Goal: Task Accomplishment & Management: Use online tool/utility

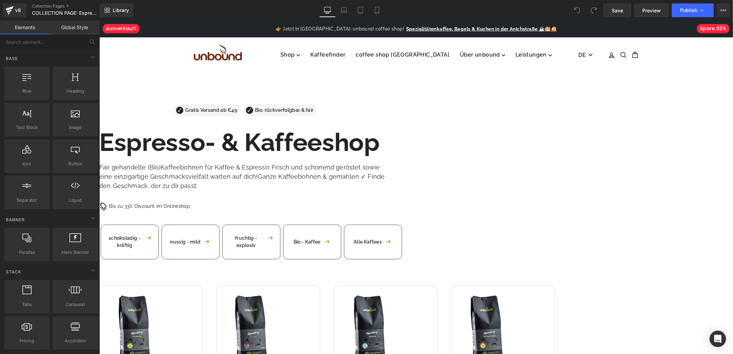
click at [99, 20] on span "Row" at bounding box center [99, 20] width 0 height 0
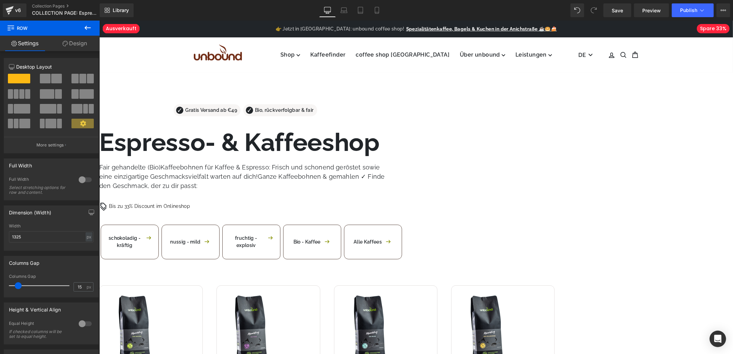
click at [65, 47] on link "Design" at bounding box center [75, 43] width 50 height 15
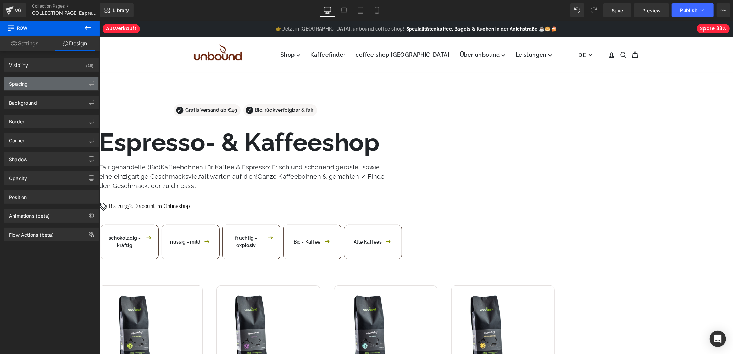
click at [28, 79] on div "Spacing" at bounding box center [51, 83] width 94 height 13
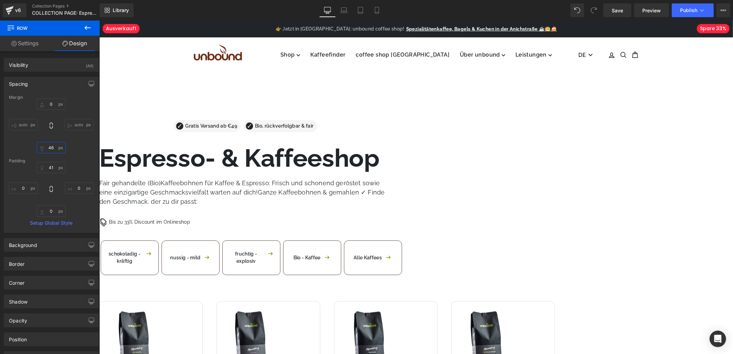
click at [52, 145] on input "46" at bounding box center [51, 147] width 29 height 11
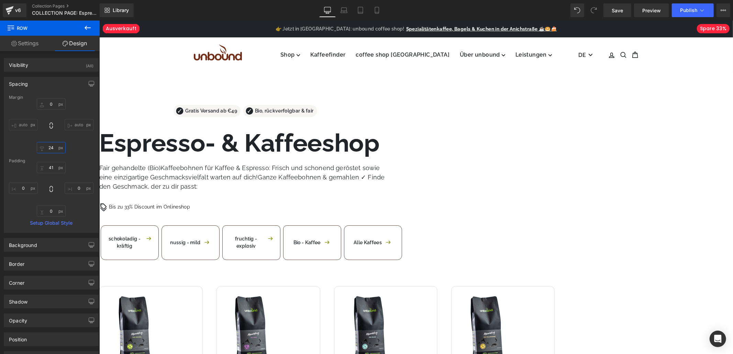
type input "24"
click at [50, 163] on div "Padding" at bounding box center [51, 161] width 84 height 5
click at [49, 165] on input "41" at bounding box center [51, 167] width 29 height 11
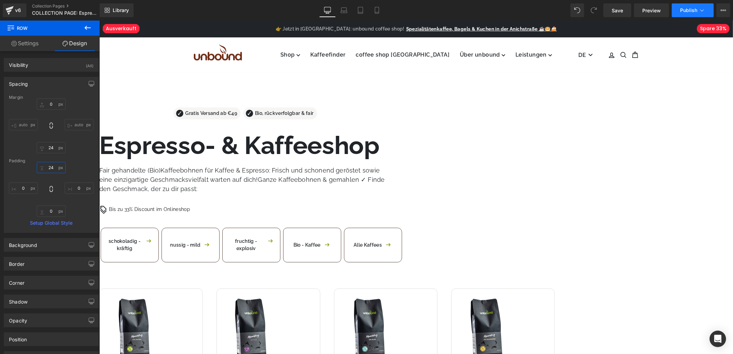
type input "24"
click at [689, 12] on span "Publish" at bounding box center [688, 10] width 17 height 5
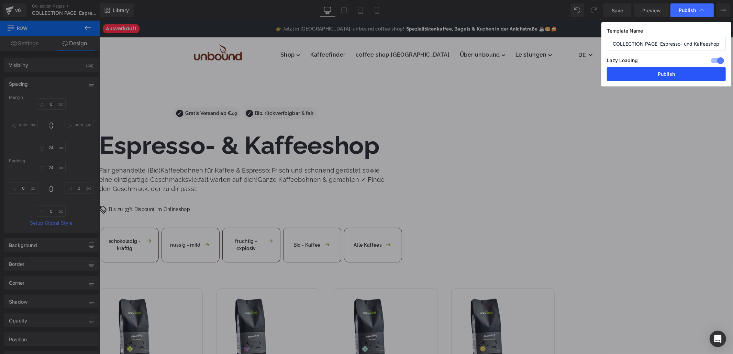
click at [660, 78] on button "Publish" at bounding box center [665, 74] width 119 height 14
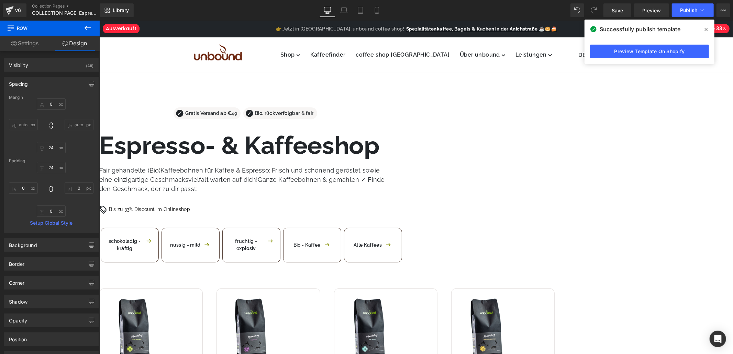
click at [706, 27] on icon at bounding box center [705, 29] width 3 height 5
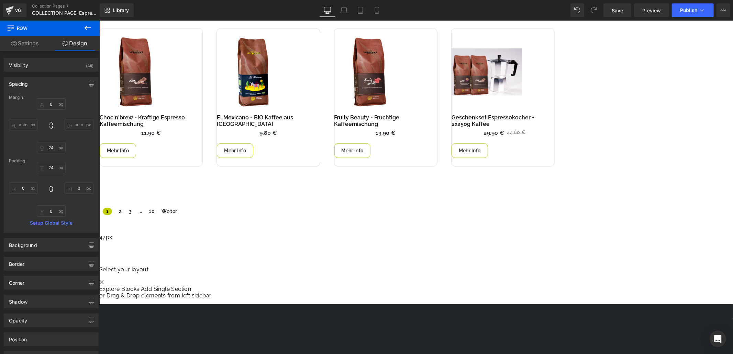
scroll to position [572, 0]
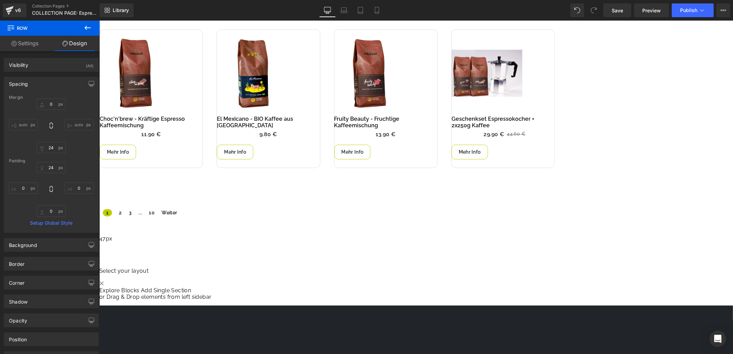
click at [88, 24] on icon at bounding box center [87, 28] width 8 height 8
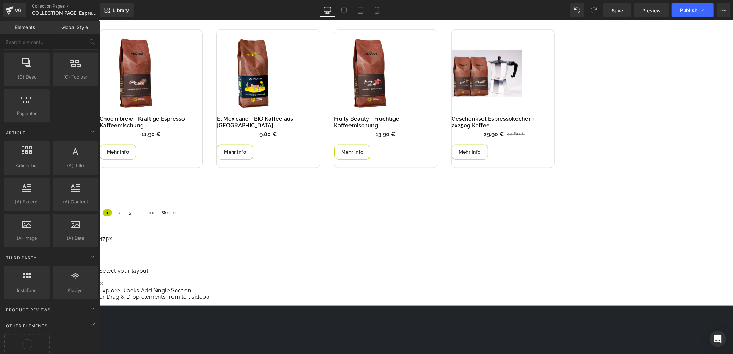
scroll to position [1249, 0]
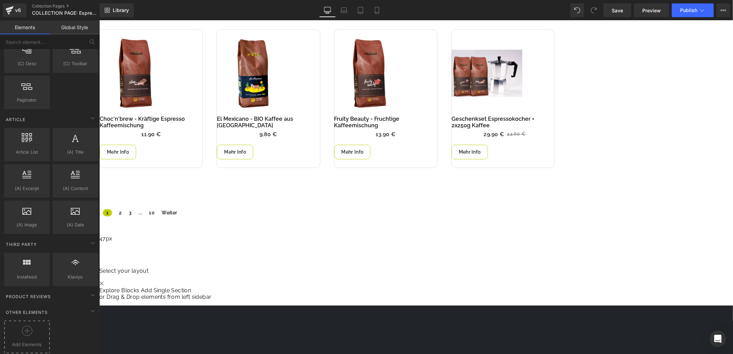
click at [27, 328] on icon at bounding box center [27, 331] width 10 height 10
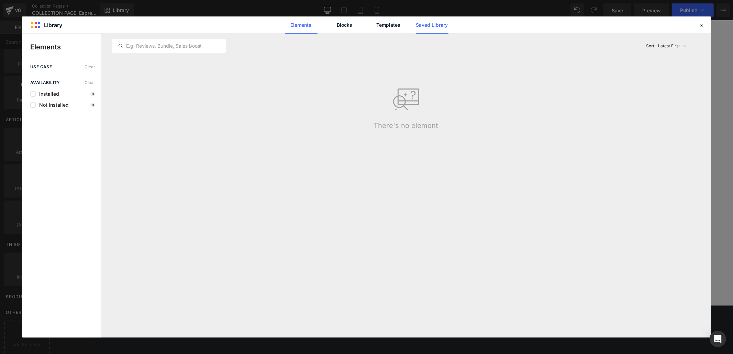
click at [439, 28] on link "Saved Library" at bounding box center [432, 24] width 33 height 17
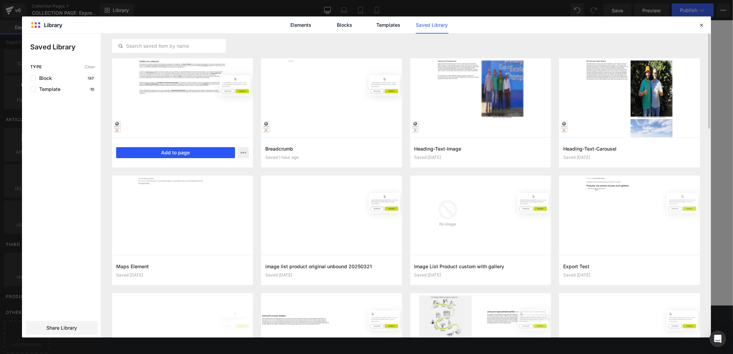
click at [197, 154] on button "Add to page" at bounding box center [175, 152] width 119 height 11
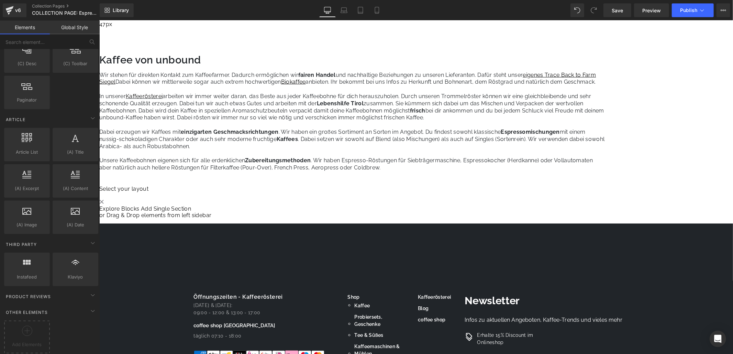
scroll to position [767, 0]
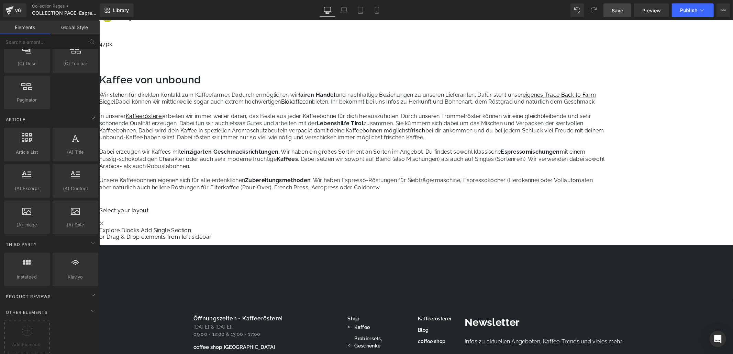
click at [615, 16] on link "Save" at bounding box center [617, 10] width 28 height 14
click at [648, 8] on span "Preview" at bounding box center [651, 10] width 19 height 7
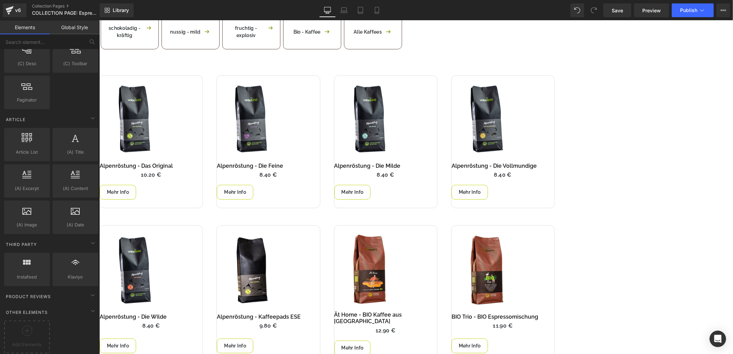
scroll to position [229, 0]
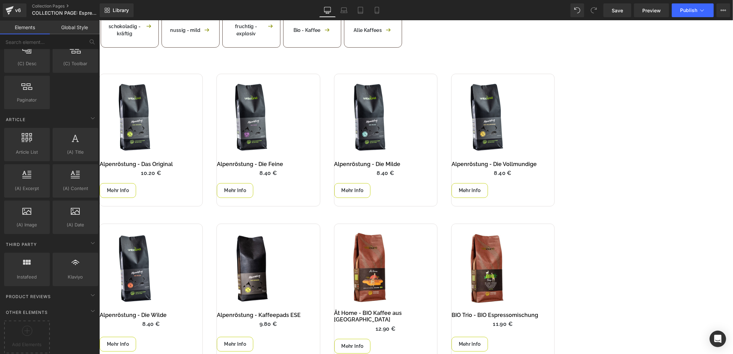
click at [299, 73] on div "Sale Off (P) Image Liquid Alpenröstung - Das Original (P) Title Row Ausverkauft…" at bounding box center [326, 305] width 455 height 465
click at [190, 73] on div "Sale Off (P) Image Liquid Alpenröstung - Das Original (P) Title Row Ausverkauft…" at bounding box center [326, 330] width 455 height 515
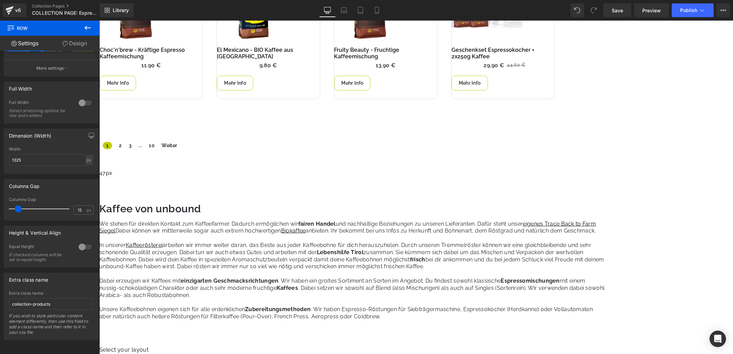
scroll to position [687, 0]
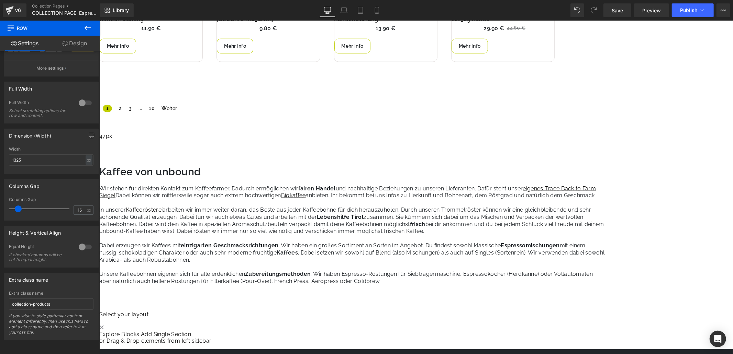
click at [165, 209] on div "Kaffee von unbound Heading Wir stehen für direkten Kontakt zum Kaffeefarmer. Da…" at bounding box center [352, 233] width 507 height 136
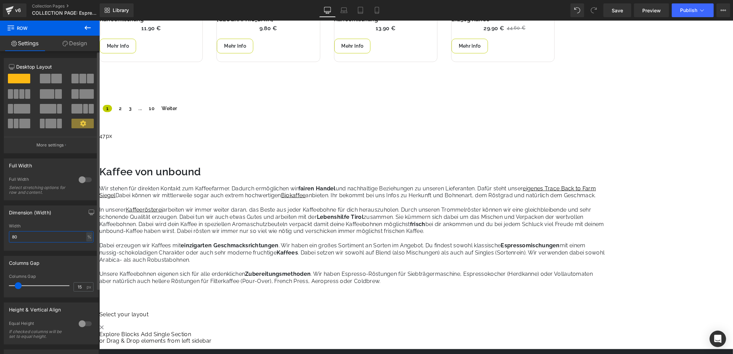
click at [52, 239] on input "80" at bounding box center [51, 236] width 84 height 11
click at [86, 239] on div "%" at bounding box center [89, 236] width 6 height 9
click at [87, 259] on li "px" at bounding box center [88, 258] width 9 height 10
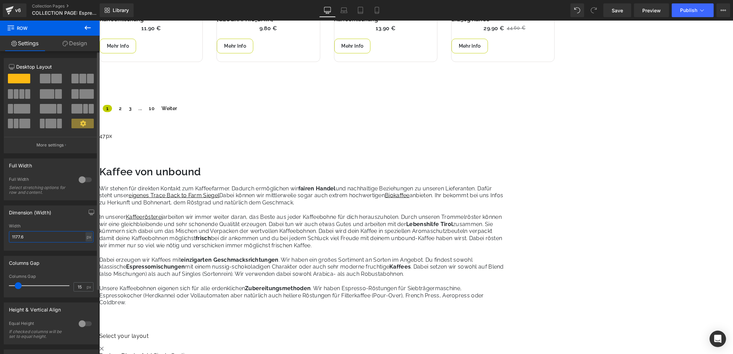
click at [50, 240] on input "1177.6" at bounding box center [51, 236] width 84 height 11
click at [50, 239] on input "1177.6" at bounding box center [51, 236] width 84 height 11
click at [51, 239] on input "1177.6" at bounding box center [51, 236] width 84 height 11
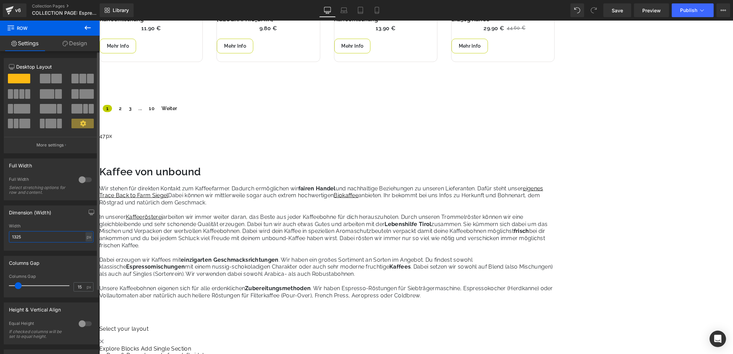
type input "1325"
click at [60, 252] on div "Columns Gap 15px Columns Gap 15 px" at bounding box center [51, 274] width 103 height 47
drag, startPoint x: 243, startPoint y: 180, endPoint x: 238, endPoint y: 143, distance: 37.4
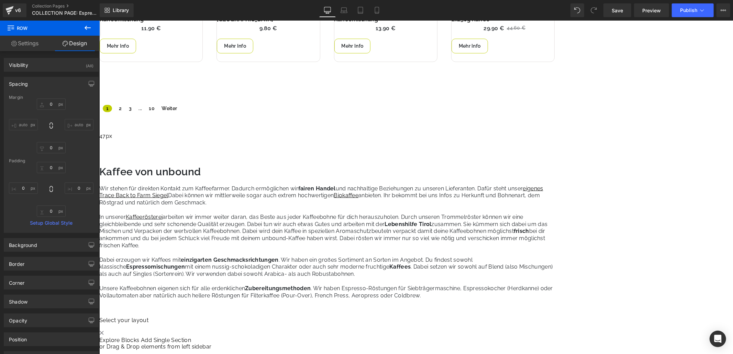
click at [194, 194] on p "Wir stehen für direkten Kontakt zum Kaffeefarmer. Dadurch ermöglichen wir faire…" at bounding box center [326, 195] width 455 height 21
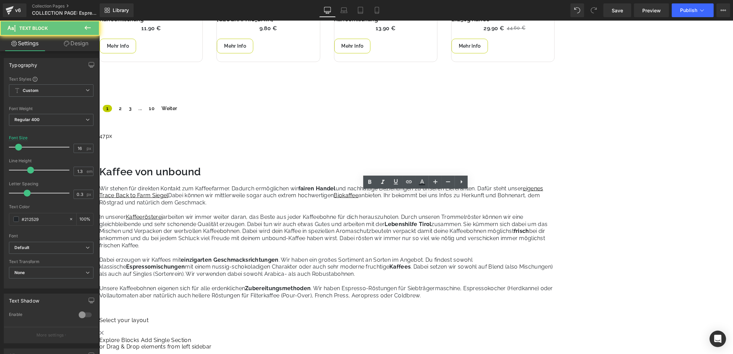
click at [194, 194] on p "Wir stehen für direkten Kontakt zum Kaffeefarmer. Dadurch ermöglichen wir faire…" at bounding box center [326, 195] width 455 height 21
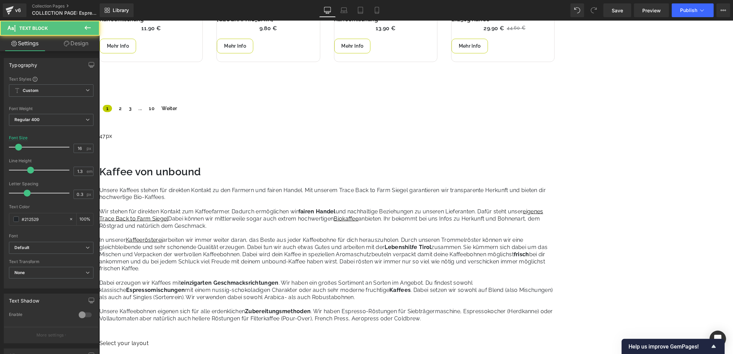
click at [201, 204] on p "Unsere Kaffees stehen für direkten Kontakt zu den Farmern und fairen Handel. Mi…" at bounding box center [326, 208] width 455 height 43
click at [350, 194] on p "Unsere Kaffees stehen für direkten Kontakt zu den Farmern und fairen Handel. Mi…" at bounding box center [326, 208] width 455 height 43
click at [484, 199] on p "Unsere Kaffees stehen für direkten Kontakt zu den Farmern, nachhaltige Beziehun…" at bounding box center [326, 208] width 455 height 43
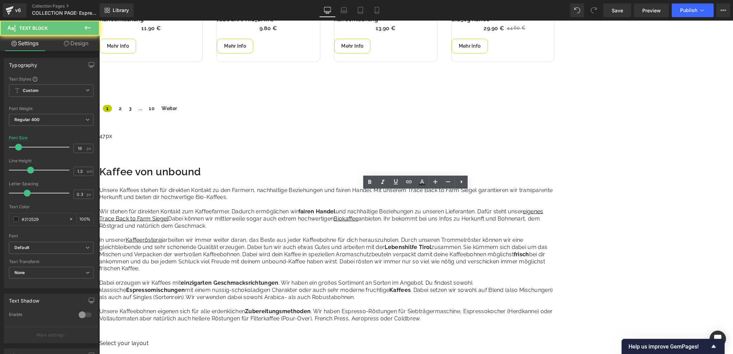
click at [473, 197] on p "Unsere Kaffees stehen für direkten Kontakt zu den Farmern, nachhaltige Beziehun…" at bounding box center [326, 208] width 455 height 43
click at [262, 201] on p "Unsere Kaffees stehen für direkten Kontakt zu den Farmern, nachhaltige Beziehun…" at bounding box center [326, 208] width 455 height 43
click at [250, 201] on p "Unsere Kaffees stehen für direkten Kontakt zu den Farmern, nachhaltige Beziehun…" at bounding box center [326, 208] width 455 height 43
click at [265, 204] on p "Unsere Kaffees stehen für direkten Kontakt zu den Farmern, nachhaltige Beziehun…" at bounding box center [326, 208] width 455 height 43
click at [288, 203] on p "Unsere Kaffees stehen für direkten Kontakt zu den Farmern, nachhaltige Beziehun…" at bounding box center [326, 208] width 455 height 43
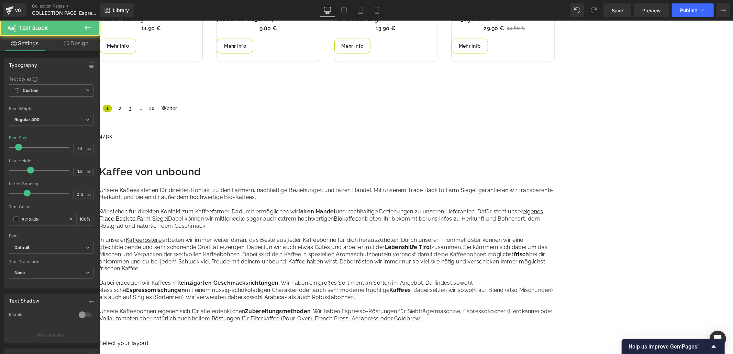
click at [358, 222] on u "Biokaffee" at bounding box center [345, 218] width 25 height 7
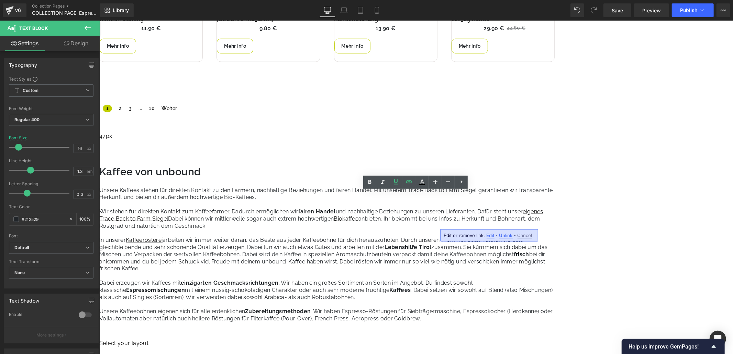
click at [493, 235] on div "Edit or remove link: Edit - Unlink - Cancel" at bounding box center [489, 235] width 98 height 12
click at [490, 235] on span "Edit" at bounding box center [490, 236] width 8 height 6
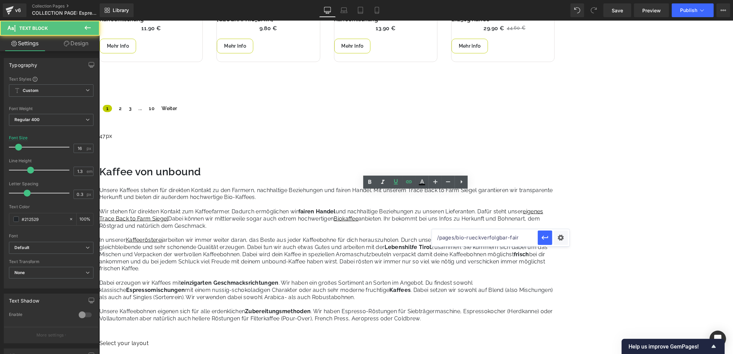
click at [383, 228] on p "Unsere Kaffees stehen für direkten Kontakt zu den Farmern, nachhaltige Beziehun…" at bounding box center [326, 208] width 455 height 43
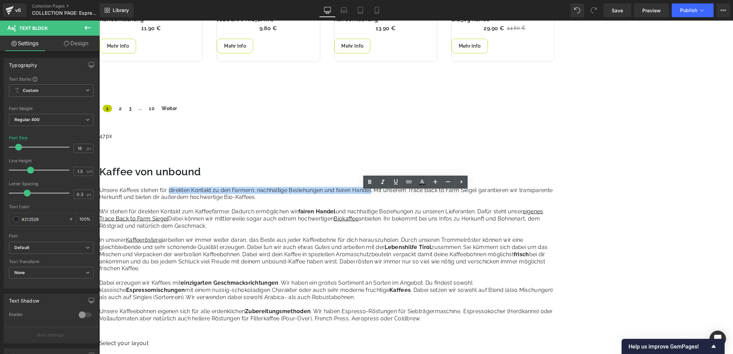
drag, startPoint x: 262, startPoint y: 195, endPoint x: 466, endPoint y: 194, distance: 204.0
click at [466, 194] on p "Unsere Kaffees stehen für direkten Kontakt zu den Farmern, nachhaltige Beziehun…" at bounding box center [326, 208] width 455 height 43
click at [411, 181] on icon at bounding box center [409, 182] width 6 height 3
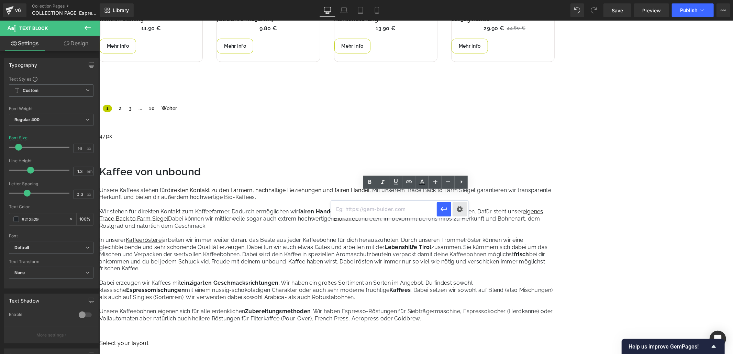
click at [464, 0] on div "Text Color Highlight Color #333333 Edit or remove link: Edit - Unlink - Cancel" at bounding box center [366, 0] width 733 height 0
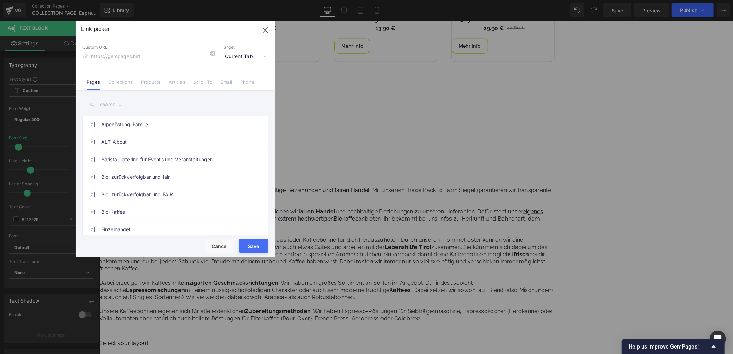
click at [135, 109] on input "text" at bounding box center [174, 104] width 185 height 15
click at [155, 193] on link "Bio, zurückverfolgbar und FAIR" at bounding box center [176, 194] width 151 height 17
type input "/pages/bio-zurueckverfolgbar-und-fair-gehandelt"
click at [254, 250] on button "Save" at bounding box center [253, 246] width 29 height 14
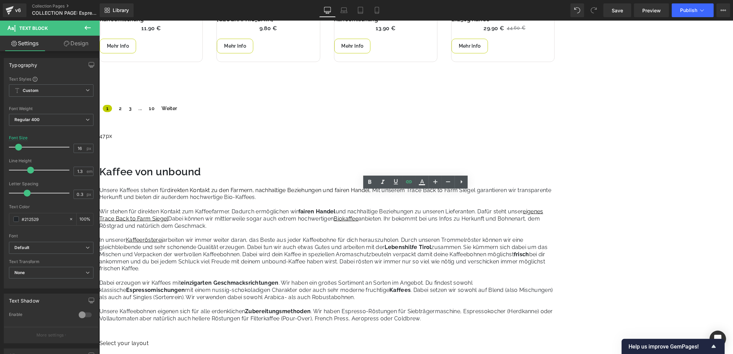
click at [424, 225] on p "Unsere Kaffees stehen für direkten Kontakt zu den Farmern, nachhaltige Beziehun…" at bounding box center [326, 208] width 455 height 43
drag, startPoint x: 262, startPoint y: 195, endPoint x: 466, endPoint y: 195, distance: 204.0
click at [466, 195] on p "Unsere Kaffees stehen für direkten Kontakt zu den Farmern, nachhaltige Beziehun…" at bounding box center [326, 208] width 455 height 43
click at [393, 182] on icon at bounding box center [395, 182] width 8 height 8
click at [397, 221] on p "Unsere Kaffees stehen für direkten Kontakt zu den Farmern, nachhaltige Beziehun…" at bounding box center [326, 208] width 455 height 43
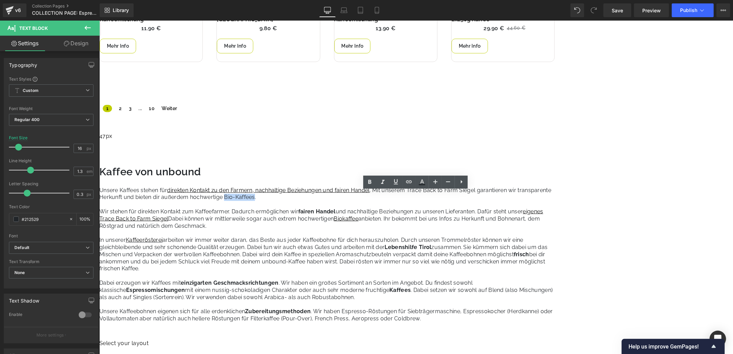
drag, startPoint x: 353, startPoint y: 201, endPoint x: 383, endPoint y: 203, distance: 29.9
click at [383, 203] on p "Unsere Kaffees stehen für direkten Kontakt zu den Farmern, nachhaltige Beziehun…" at bounding box center [326, 208] width 455 height 43
click at [405, 183] on icon at bounding box center [409, 182] width 8 height 8
click at [462, 0] on div "Text Color Highlight Color #333333 Edit or remove link: Edit - Unlink - Cancel" at bounding box center [366, 0] width 733 height 0
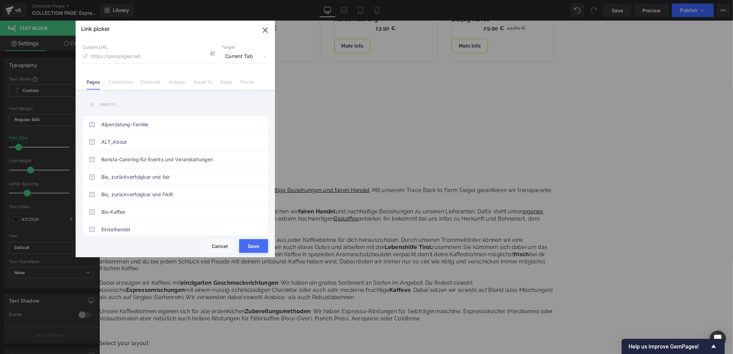
click at [124, 78] on li "Collections" at bounding box center [120, 79] width 33 height 12
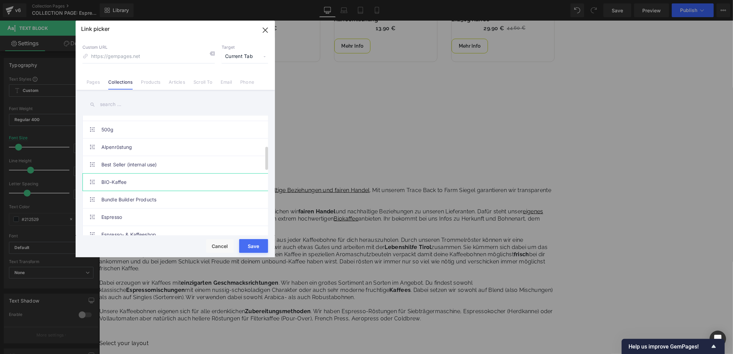
click at [156, 184] on link "BIO-Kaffee" at bounding box center [176, 182] width 151 height 17
type input "/collections/bio-kaffee"
click at [248, 243] on button "Save" at bounding box center [253, 246] width 29 height 14
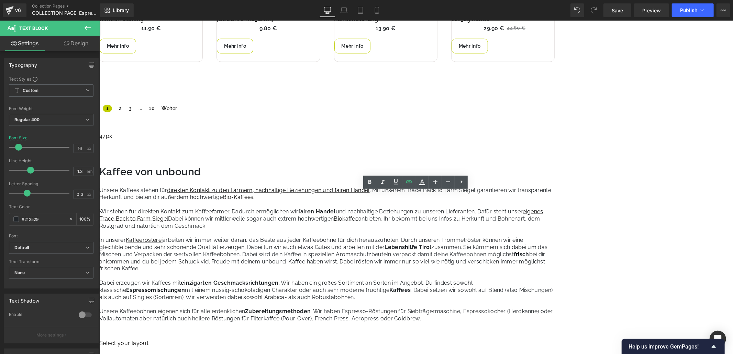
click at [417, 230] on p "Unsere Kaffees stehen für direkten Kontakt zu den Farmern, nachhaltige Beziehun…" at bounding box center [326, 208] width 455 height 43
drag, startPoint x: 353, startPoint y: 202, endPoint x: 383, endPoint y: 204, distance: 29.9
click at [253, 200] on link "Bio-Kaffees" at bounding box center [237, 197] width 31 height 7
click at [365, 184] on icon at bounding box center [369, 182] width 8 height 8
click at [431, 245] on p "In unserer Kaffeerösterei arbeiten wir immer weiter daran, das Beste aus jeder …" at bounding box center [326, 255] width 455 height 36
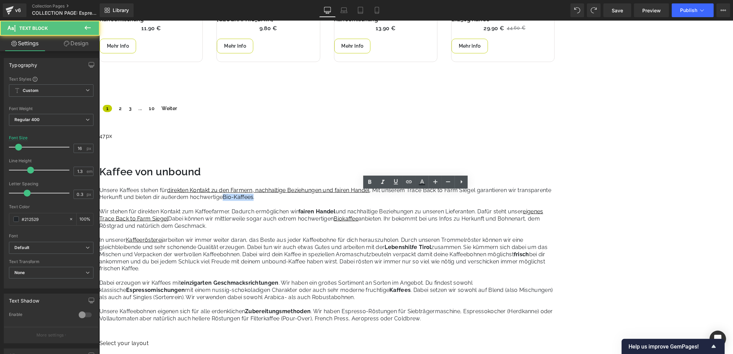
drag, startPoint x: 353, startPoint y: 201, endPoint x: 383, endPoint y: 203, distance: 30.3
click at [383, 203] on p "Unsere Kaffees stehen für direkten Kontakt zu den Farmern, nachhaltige Beziehun…" at bounding box center [326, 208] width 455 height 43
click at [396, 181] on icon at bounding box center [395, 182] width 8 height 8
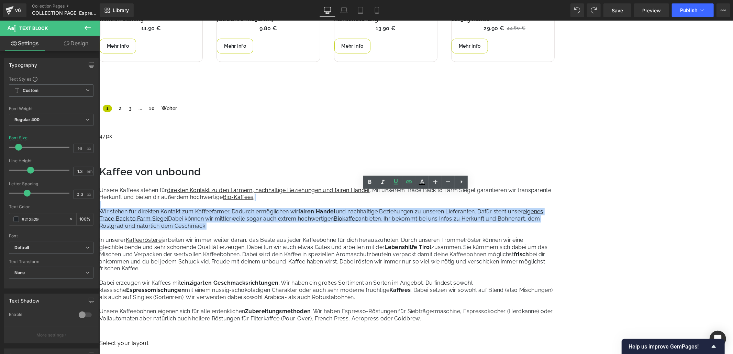
drag, startPoint x: 353, startPoint y: 232, endPoint x: 192, endPoint y: 212, distance: 162.0
click at [192, 212] on p "Unsere Kaffees stehen für direkten Kontakt zu den Farmern, nachhaltige Beziehun…" at bounding box center [326, 208] width 455 height 43
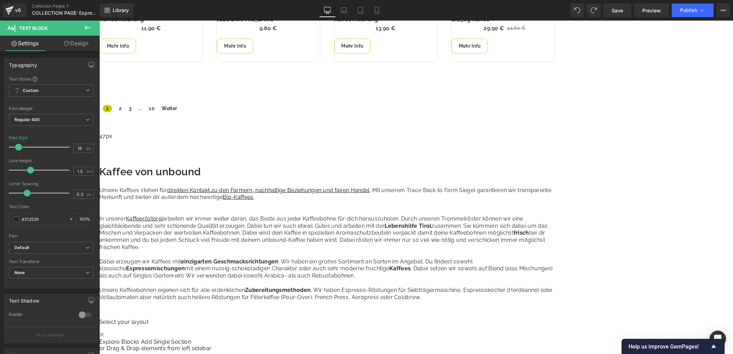
click at [204, 213] on p at bounding box center [326, 211] width 455 height 7
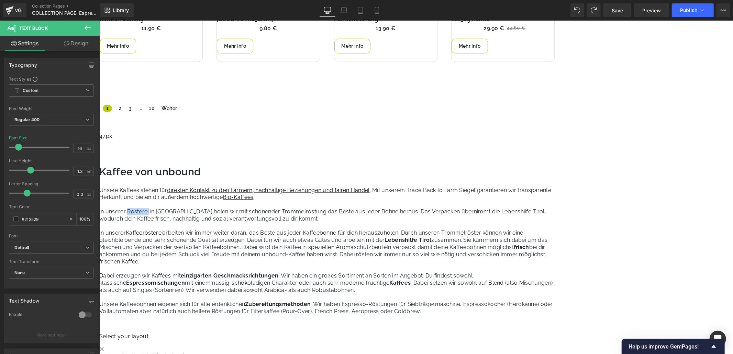
drag, startPoint x: 219, startPoint y: 213, endPoint x: 242, endPoint y: 214, distance: 23.0
click at [242, 214] on p "In unserer Rösterei in [GEOGRAPHIC_DATA] holen wir mit schonender Trommelröstun…" at bounding box center [326, 215] width 455 height 14
click at [241, 216] on p "In unserer Schaurösterei in [GEOGRAPHIC_DATA] holen wir mit schonender Trommelr…" at bounding box center [326, 215] width 455 height 14
click at [407, 180] on icon at bounding box center [409, 182] width 8 height 8
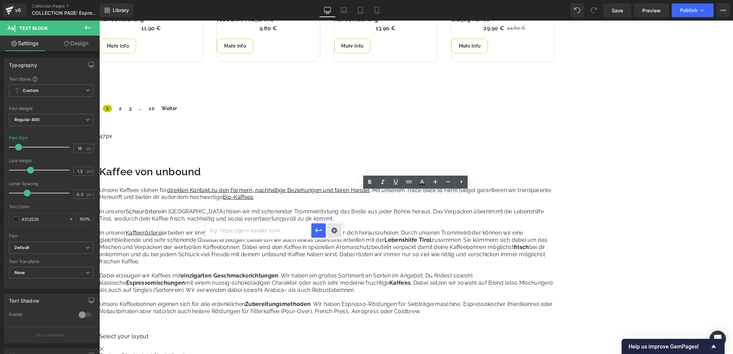
click at [330, 0] on div "Text Color Highlight Color #333333 Edit or remove link: Edit - Unlink - Cancel" at bounding box center [366, 0] width 733 height 0
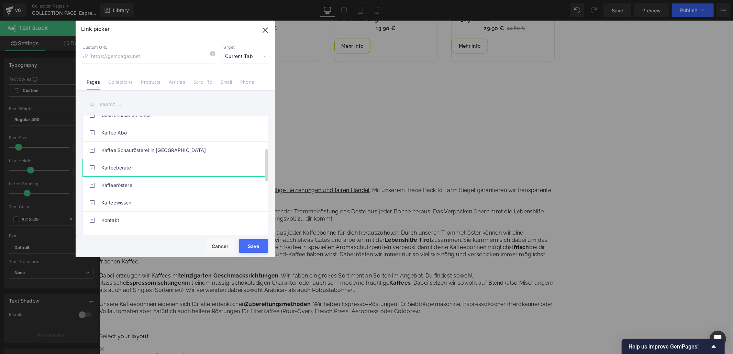
scroll to position [114, 0]
click at [170, 166] on link "Kaffee Schaurösterei in [GEOGRAPHIC_DATA]" at bounding box center [176, 167] width 151 height 17
type input "/pages/kaffeeroesterei"
click at [251, 242] on button "Save" at bounding box center [253, 246] width 29 height 14
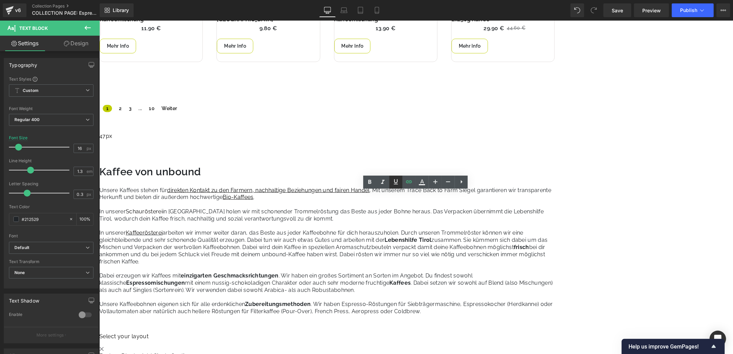
click at [396, 182] on icon at bounding box center [395, 182] width 8 height 8
click at [300, 220] on p "In unserer Schaurösterei in [GEOGRAPHIC_DATA] holen wir mit schonender Trommelr…" at bounding box center [326, 215] width 455 height 14
click at [485, 217] on p "In unserer Schaurösterei in [GEOGRAPHIC_DATA] holen wir mit schonender Trommelr…" at bounding box center [326, 215] width 455 height 14
click at [534, 219] on p "In unserer Schaurösterei in [GEOGRAPHIC_DATA] holen wir mit schonender Trommelr…" at bounding box center [326, 215] width 455 height 14
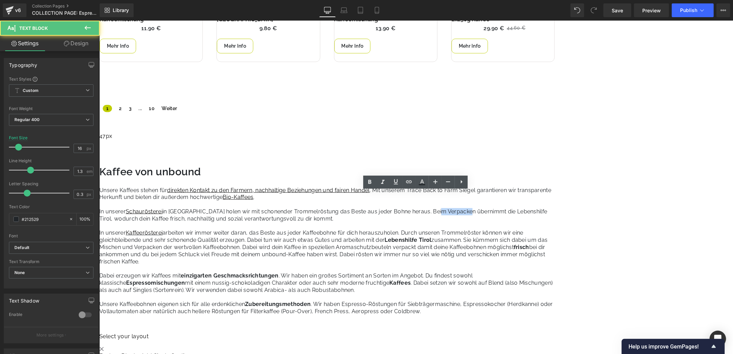
click at [534, 219] on p "In unserer Schaurösterei in [GEOGRAPHIC_DATA] holen wir mit schonender Trommelr…" at bounding box center [326, 215] width 455 height 14
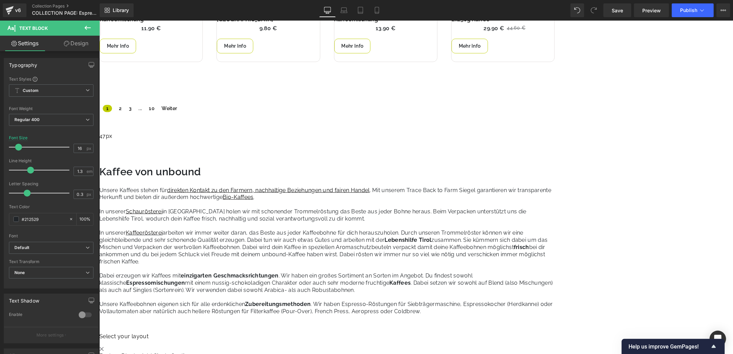
click at [208, 223] on p "In unserer Schaurösterei in [GEOGRAPHIC_DATA] holen wir mit schonender Trommelr…" at bounding box center [326, 215] width 455 height 14
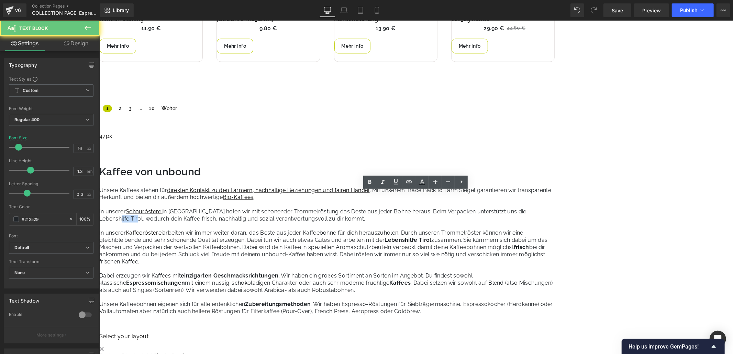
click at [208, 223] on p "In unserer Schaurösterei in [GEOGRAPHIC_DATA] holen wir mit schonender Trommelr…" at bounding box center [326, 215] width 455 height 14
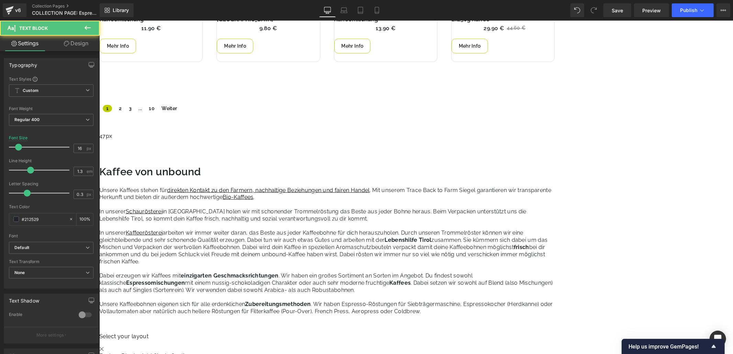
click at [242, 223] on p "In unserer Schaurösterei in [GEOGRAPHIC_DATA] holen wir mit schonender Trommelr…" at bounding box center [326, 215] width 455 height 14
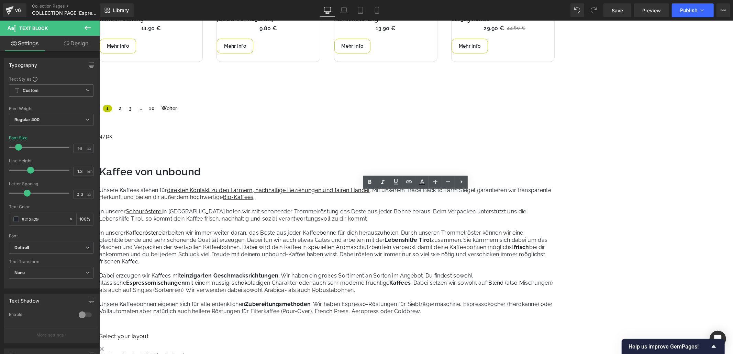
click at [373, 223] on p "In unserer Schaurösterei in [GEOGRAPHIC_DATA] holen wir mit schonender Trommelr…" at bounding box center [326, 215] width 455 height 14
click at [393, 223] on p "In unserer Schaurösterei in [GEOGRAPHIC_DATA] holen wir mit schonender Trommelr…" at bounding box center [326, 215] width 455 height 14
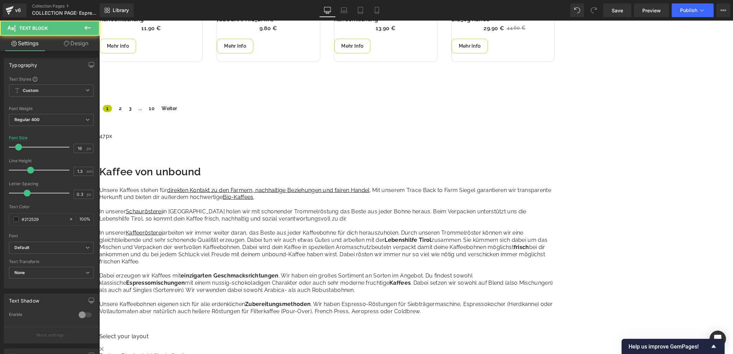
click at [397, 230] on p at bounding box center [326, 226] width 455 height 7
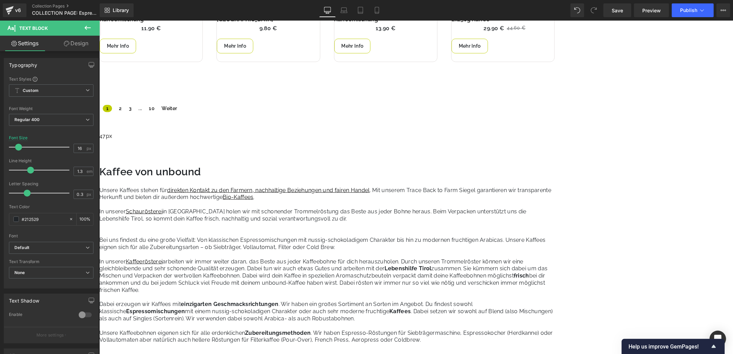
click at [322, 236] on p "Bei uns findest du eine große Vielfalt: Von klassischen Espressomischungen mit …" at bounding box center [326, 237] width 455 height 29
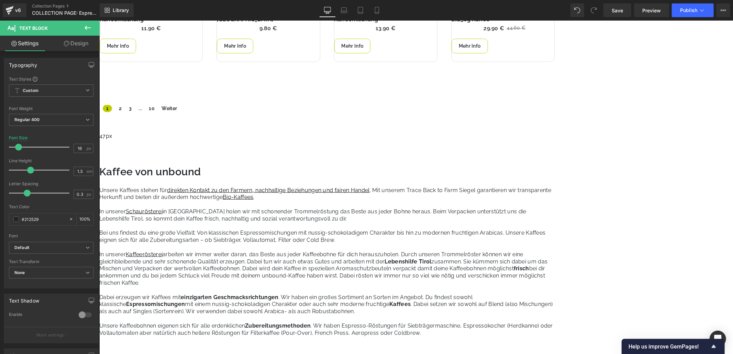
click at [458, 237] on p "Bei uns findest du eine große Vielfalt: Von klassischen Espressomischungen mit …" at bounding box center [326, 236] width 455 height 14
click at [355, 259] on p "In unserer Kaffeerösterei arbeiten wir immer weiter daran, das Beste aus jeder …" at bounding box center [326, 269] width 455 height 36
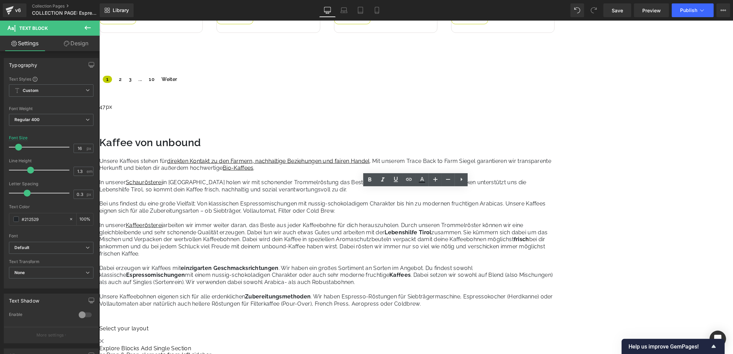
scroll to position [725, 0]
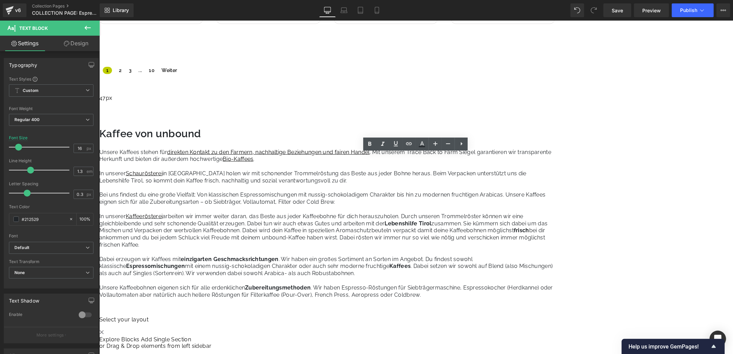
click at [498, 177] on p "In unserer Schaurösterei in [GEOGRAPHIC_DATA] holen wir mit schonender Trommelr…" at bounding box center [326, 177] width 455 height 14
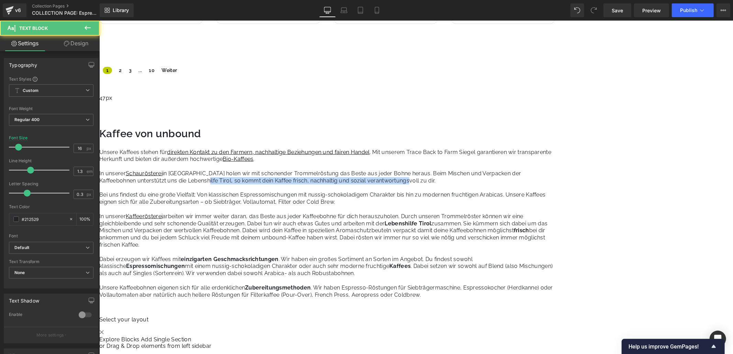
drag, startPoint x: 290, startPoint y: 185, endPoint x: 496, endPoint y: 186, distance: 206.1
click at [496, 184] on p "In unserer Schaurösterei in [GEOGRAPHIC_DATA] holen wir mit schonender Trommelr…" at bounding box center [326, 177] width 455 height 14
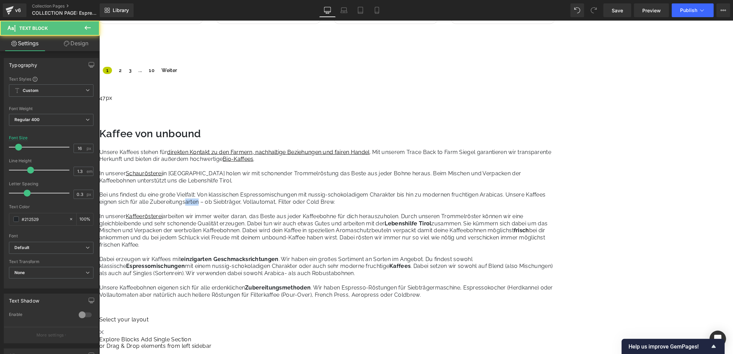
drag, startPoint x: 300, startPoint y: 207, endPoint x: 312, endPoint y: 207, distance: 12.0
click at [312, 206] on p "Bei uns findest du eine große Vielfalt: Von klassischen Espressomischungen mit …" at bounding box center [326, 198] width 455 height 14
drag, startPoint x: 547, startPoint y: 306, endPoint x: 192, endPoint y: 218, distance: 366.6
click at [192, 218] on div "Unsere Kaffees stehen für direkten Kontakt zu den Farmern, nachhaltige Beziehun…" at bounding box center [326, 231] width 455 height 164
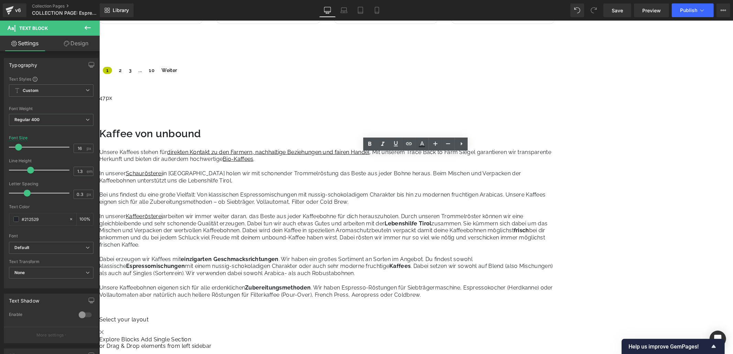
click at [429, 272] on p "Dabei erzeugen wir Kaffees mit einzigarten Geschmacksrichtungen . Wir haben ein…" at bounding box center [326, 266] width 455 height 21
click at [263, 164] on p "Unsere Kaffees stehen für direkten Kontakt zu den Farmern, nachhaltige Beziehun…" at bounding box center [326, 159] width 455 height 21
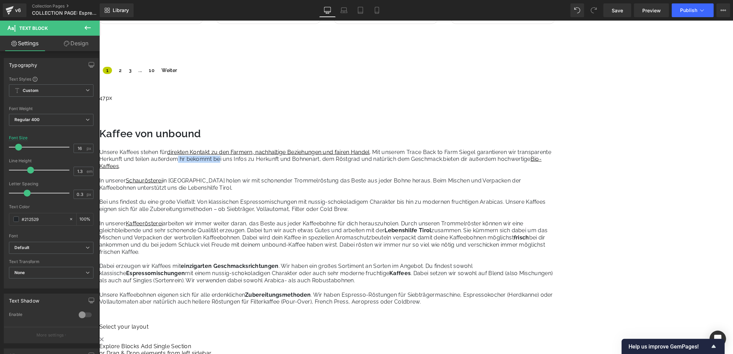
drag, startPoint x: 305, startPoint y: 163, endPoint x: 349, endPoint y: 164, distance: 44.0
click at [349, 164] on p "Unsere Kaffees stehen für direkten Kontakt zu den Farmern, nachhaltige Beziehun…" at bounding box center [326, 163] width 455 height 29
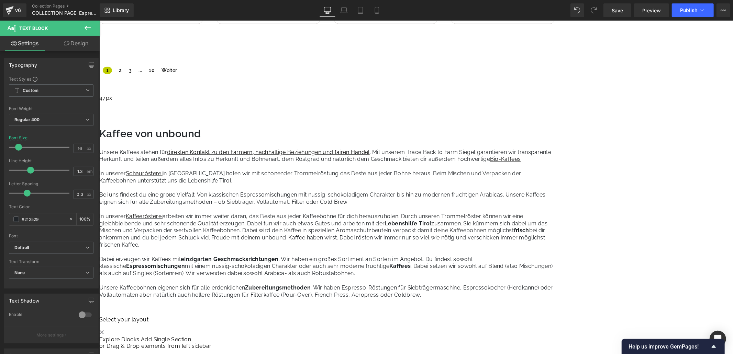
click at [357, 163] on p "Unsere Kaffees stehen für direkten Kontakt zu den Farmern, nachhaltige Beziehun…" at bounding box center [326, 159] width 455 height 21
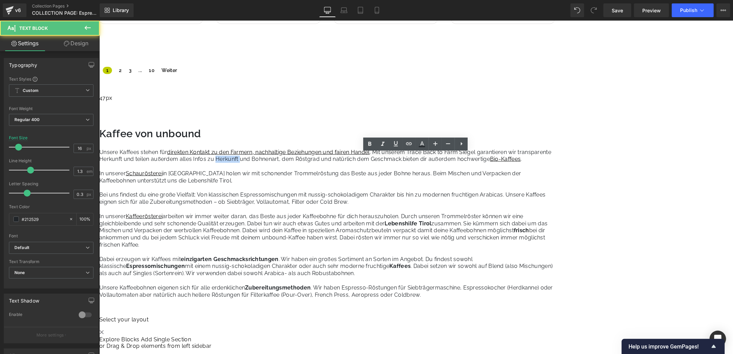
click at [357, 163] on p "Unsere Kaffees stehen für direkten Kontakt zu den Farmern, nachhaltige Beziehun…" at bounding box center [326, 159] width 455 height 21
click at [493, 165] on p "Unsere Kaffees stehen für direkten Kontakt zu den Farmern, nachhaltige Beziehun…" at bounding box center [326, 159] width 455 height 21
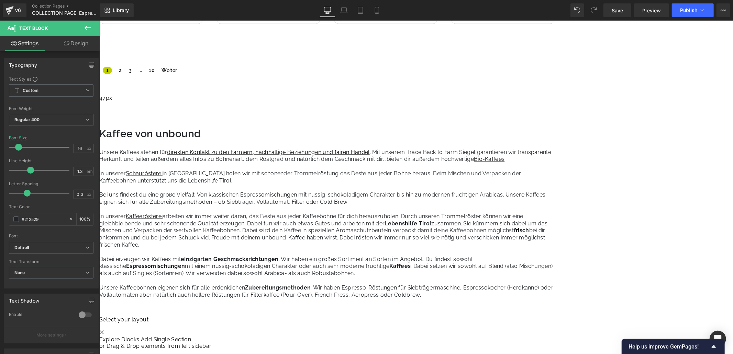
click at [554, 202] on p "Bei uns findest du eine große Vielfalt: Von klassischen Espressomischungen mit …" at bounding box center [326, 198] width 455 height 14
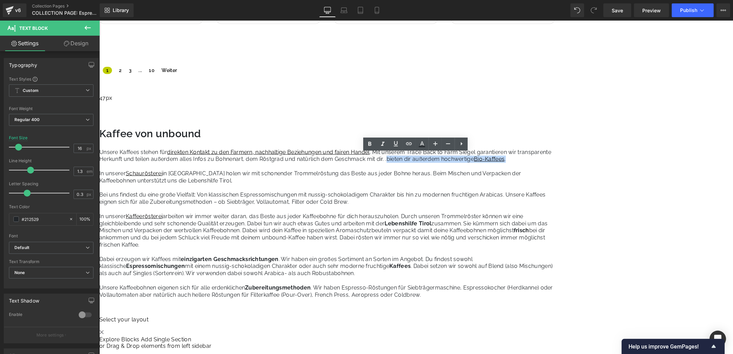
drag, startPoint x: 515, startPoint y: 165, endPoint x: 640, endPoint y: 163, distance: 125.0
click at [554, 163] on div "Kaffee von unbound Heading Unsere Kaffees stehen für direkten Kontakt zu den Fa…" at bounding box center [326, 221] width 455 height 188
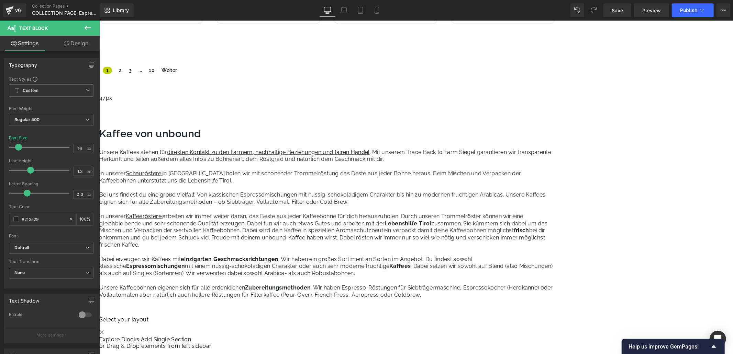
click at [554, 200] on p "Bei uns findest du eine große Vielfalt: Von klassischen Espressomischungen mit …" at bounding box center [326, 198] width 455 height 14
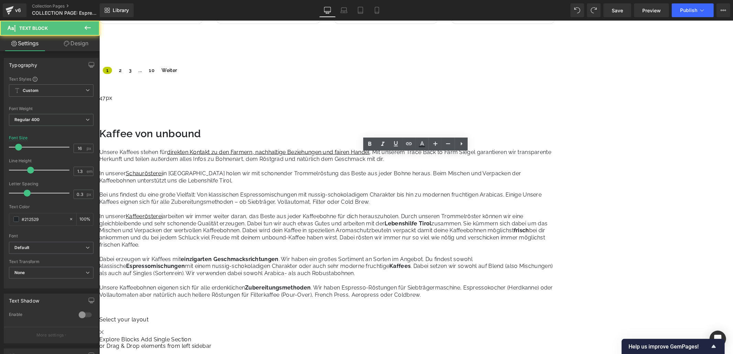
click at [554, 201] on p "Bei uns findest du eine große Vielfalt: Von klassischen Espressomischungen mit …" at bounding box center [326, 198] width 455 height 14
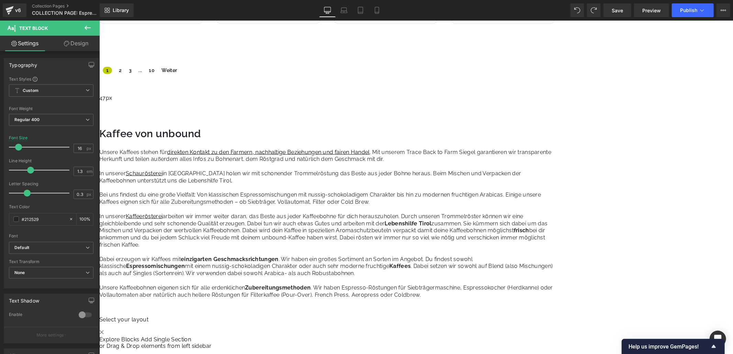
click at [554, 201] on p "Bei uns findest du eine große Vielfalt: Von klassischen Espressomischungen mit …" at bounding box center [326, 198] width 455 height 14
click at [554, 206] on p "Bei uns findest du eine große Vielfalt: Von klassischen Espressomischungen mit …" at bounding box center [326, 198] width 455 height 14
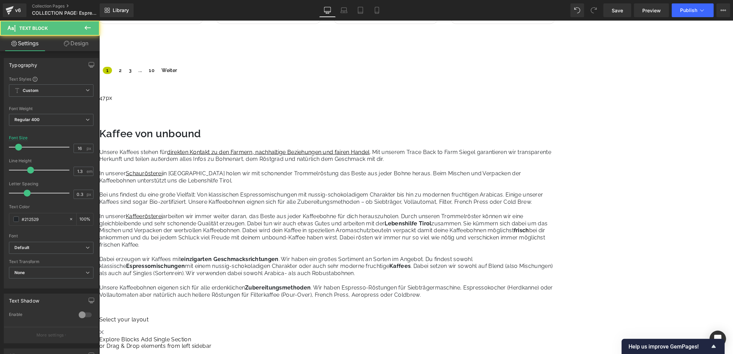
click at [310, 291] on strong "Zubereitungsmethoden" at bounding box center [278, 287] width 66 height 7
click at [512, 297] on p "Unsere Kaffeebohnen eigenen sich für alle erdenklichen Zubereitungsmethoden . W…" at bounding box center [326, 291] width 455 height 14
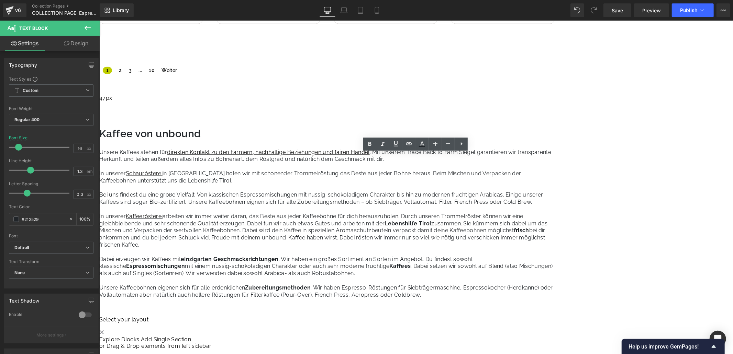
drag, startPoint x: 532, startPoint y: 305, endPoint x: 193, endPoint y: 227, distance: 347.5
click at [193, 227] on div "Unsere Kaffees stehen für direkten Kontakt zu den Farmern, nachhaltige Beziehun…" at bounding box center [326, 231] width 455 height 164
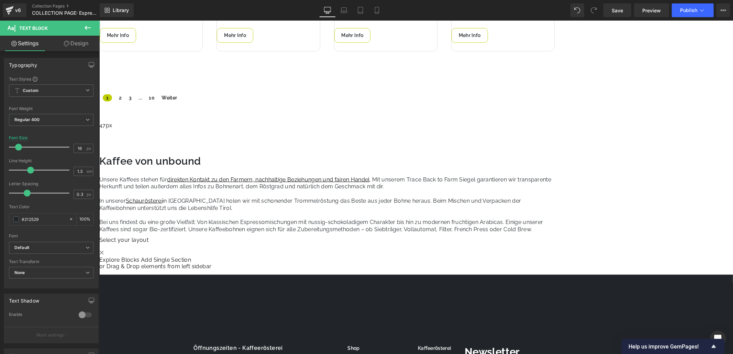
scroll to position [687, 0]
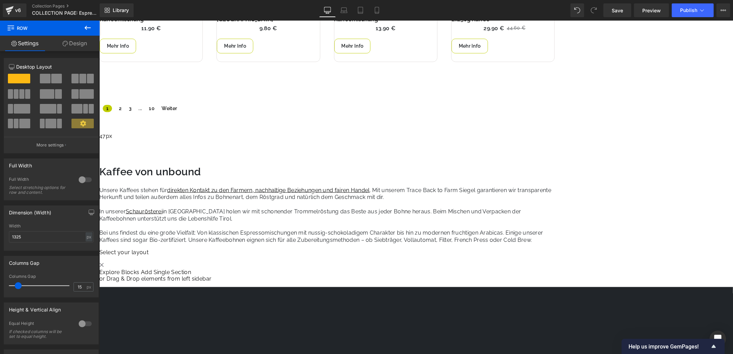
click at [265, 244] on p "Bei uns findest du eine große Vielfalt: Von klassischen Espressomischungen mit …" at bounding box center [326, 236] width 455 height 14
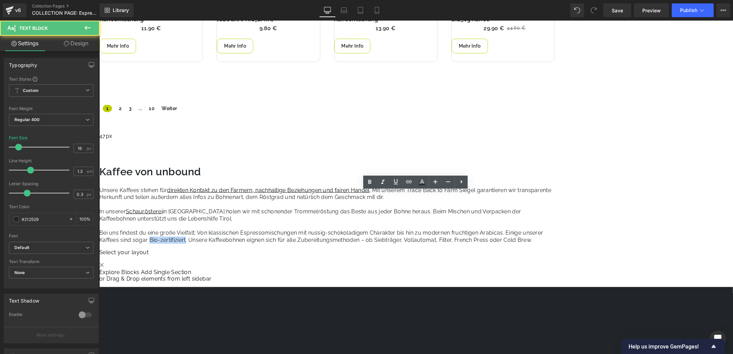
drag, startPoint x: 264, startPoint y: 245, endPoint x: 301, endPoint y: 247, distance: 36.5
click at [301, 244] on p "Bei uns findest du eine große Vielfalt: Von klassischen Espressomischungen mit …" at bounding box center [326, 236] width 455 height 14
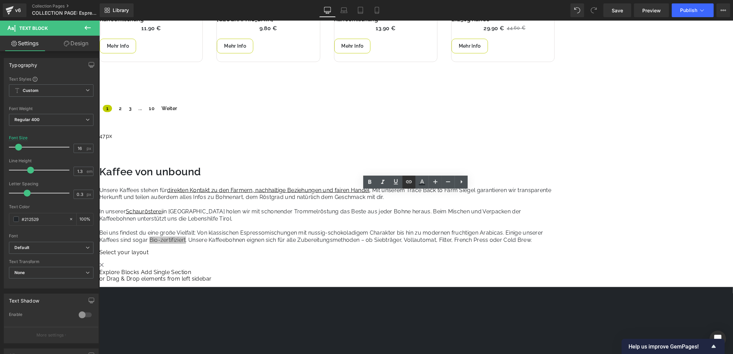
click at [410, 180] on icon at bounding box center [409, 182] width 8 height 8
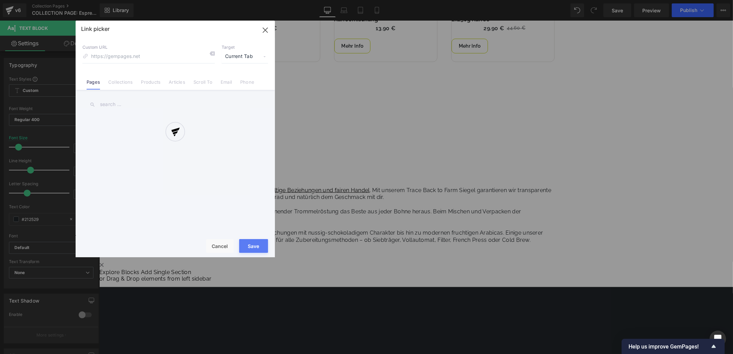
click at [379, 0] on div "Text Color Highlight Color #333333 Edit or remove link: Edit - Unlink - Cancel …" at bounding box center [366, 0] width 733 height 0
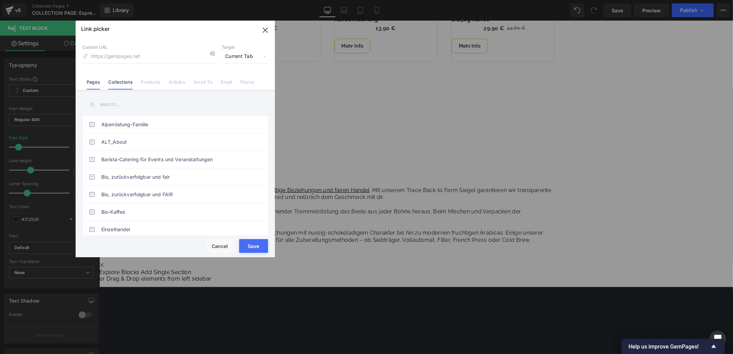
click at [111, 82] on link "Collections" at bounding box center [120, 84] width 24 height 10
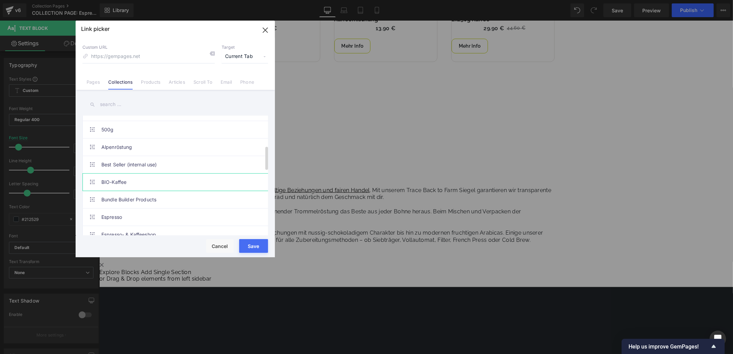
click at [155, 187] on link "BIO-Kaffee" at bounding box center [176, 182] width 151 height 17
type input "/collections/bio-kaffee"
click at [254, 247] on button "Save" at bounding box center [253, 246] width 29 height 14
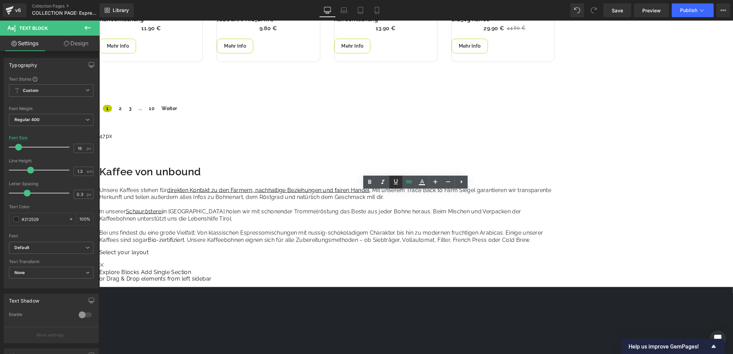
drag, startPoint x: 392, startPoint y: 182, endPoint x: 305, endPoint y: 203, distance: 89.7
click at [392, 182] on icon at bounding box center [395, 182] width 8 height 8
click at [359, 230] on p at bounding box center [326, 226] width 455 height 7
click at [400, 202] on p "Unsere Kaffees stehen für direkten Kontakt zu den Farmern, nachhaltige Beziehun…" at bounding box center [326, 197] width 455 height 21
click at [358, 203] on p "Unsere Kaffees stehen für direkten Kontakt zu den Farmern, nachhaltige Beziehun…" at bounding box center [326, 197] width 455 height 21
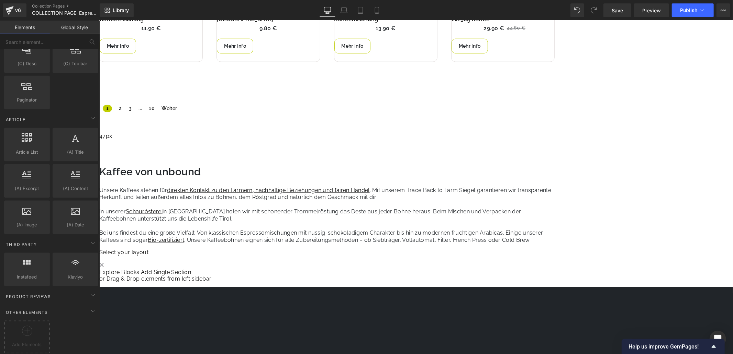
click at [326, 229] on p at bounding box center [326, 226] width 455 height 7
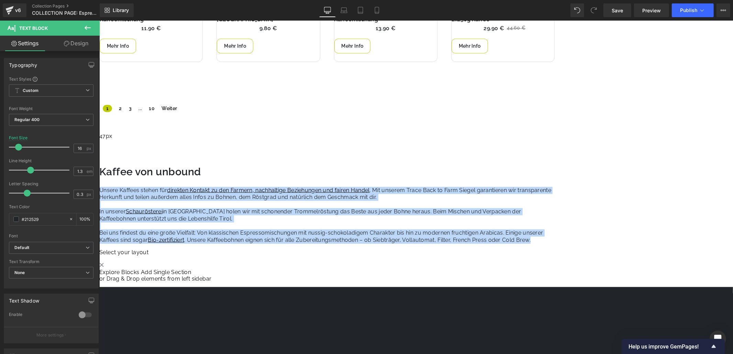
copy div "Unsere Kaffees stehen für direkten Kontakt zu den Farmern, nachhaltige Beziehun…"
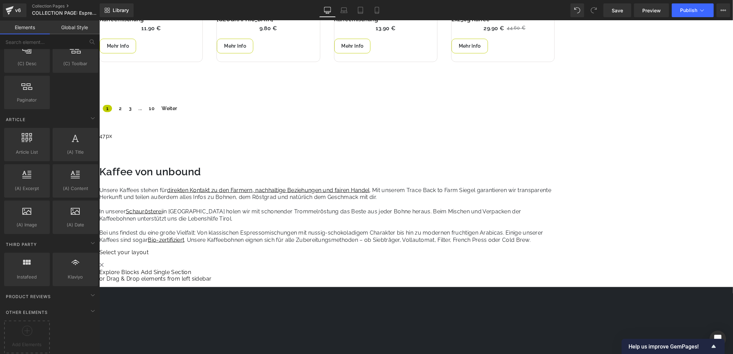
drag, startPoint x: 524, startPoint y: 203, endPoint x: 511, endPoint y: 201, distance: 13.3
click at [524, 204] on p "Unsere Kaffees stehen für direkten Kontakt zu den Farmern, nachhaltige Beziehun…" at bounding box center [326, 197] width 455 height 21
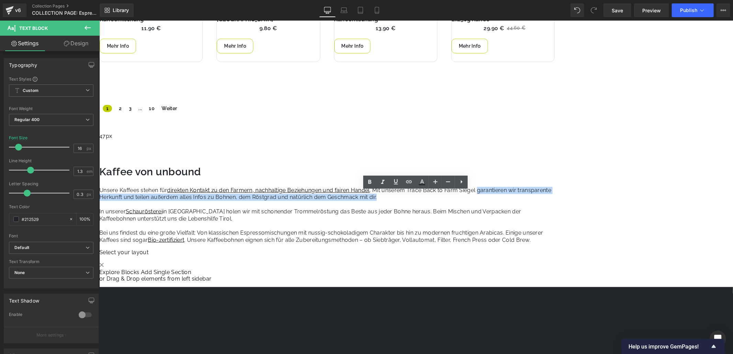
drag, startPoint x: 511, startPoint y: 201, endPoint x: 575, endPoint y: 196, distance: 63.7
click at [554, 196] on p "Unsere Kaffees stehen für direkten Kontakt zu den Farmern, nachhaltige Beziehun…" at bounding box center [326, 197] width 455 height 21
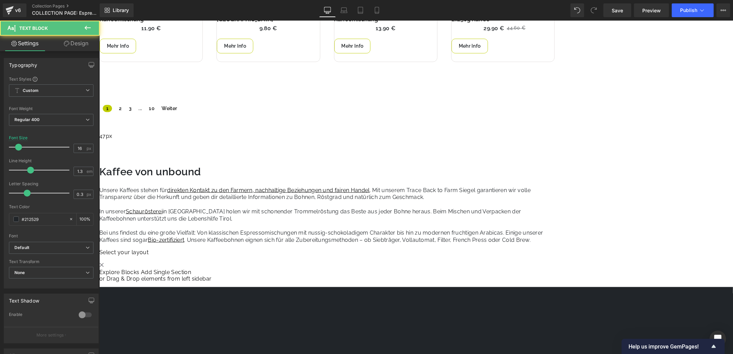
click at [257, 244] on p "Bei uns findest du eine große Vielfalt: Von klassischen Espressomischungen mit …" at bounding box center [326, 236] width 455 height 14
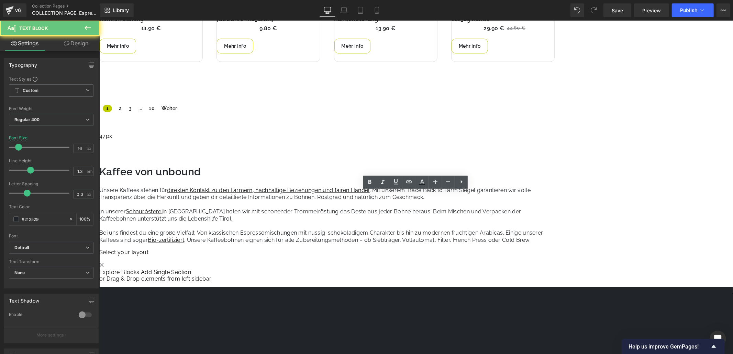
click at [257, 244] on p "Bei uns findest du eine große Vielfalt: Von klassischen Espressomischungen mit …" at bounding box center [326, 236] width 455 height 14
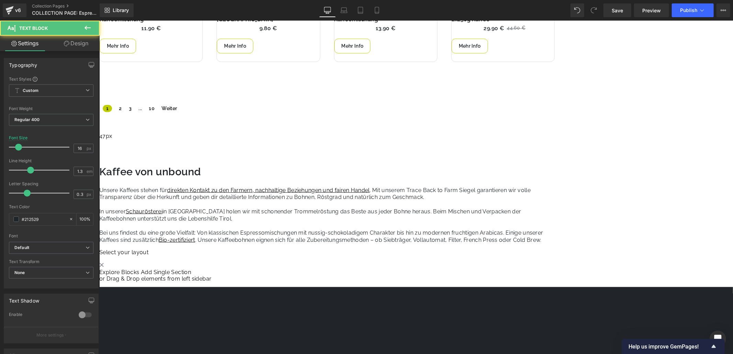
click at [452, 201] on p "Unsere Kaffees stehen für direkten Kontakt zu den Farmern, nachhaltige Beziehun…" at bounding box center [326, 197] width 455 height 21
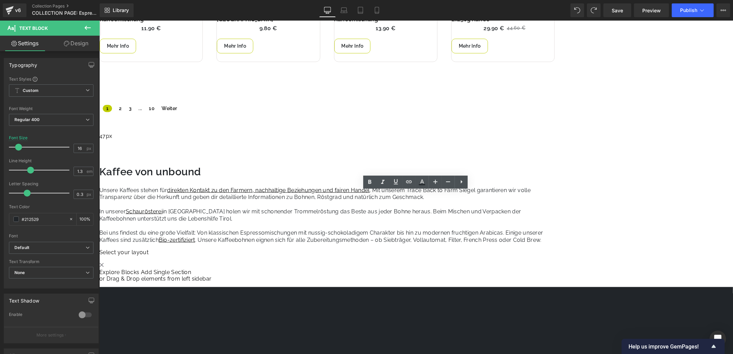
click at [490, 221] on p "In unserer Schaurösterei in [GEOGRAPHIC_DATA] holen wir mit schonender Trommelr…" at bounding box center [326, 215] width 455 height 14
drag, startPoint x: 194, startPoint y: 238, endPoint x: 232, endPoint y: 235, distance: 38.2
click at [194, 238] on div "Unsere Kaffees stehen für direkten Kontakt zu den Farmern, nachhaltige Beziehun…" at bounding box center [326, 216] width 455 height 59
click at [192, 237] on p "Bei uns findest du eine große Vielfalt: Von klassischen Espressomischungen mit …" at bounding box center [326, 236] width 455 height 14
click at [271, 238] on p "Bei uns findest du eine große Vielfalt: Von klassischen Espressomischungen mit …" at bounding box center [326, 236] width 455 height 14
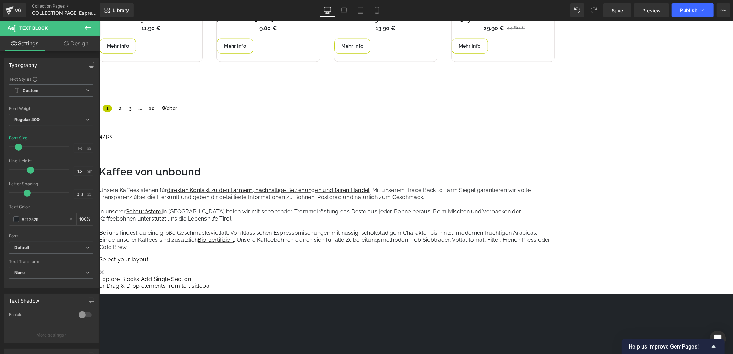
click at [376, 223] on p "In unserer Schaurösterei in [GEOGRAPHIC_DATA] holen wir mit schonender Trommelr…" at bounding box center [326, 215] width 455 height 14
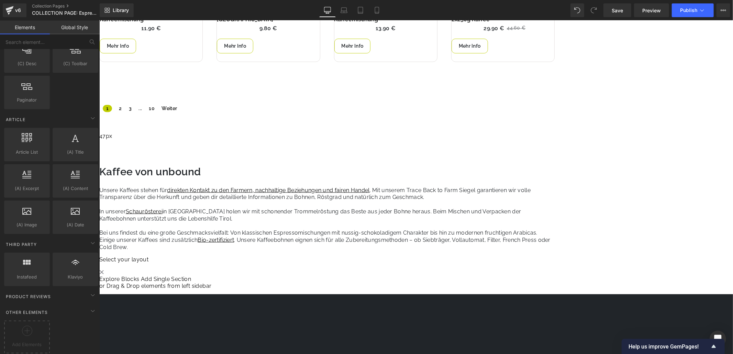
drag, startPoint x: 311, startPoint y: 215, endPoint x: 383, endPoint y: 215, distance: 71.1
click at [379, 216] on p "In unserer Schaurösterei in [GEOGRAPHIC_DATA] holen wir mit schonender Trommelr…" at bounding box center [326, 215] width 455 height 14
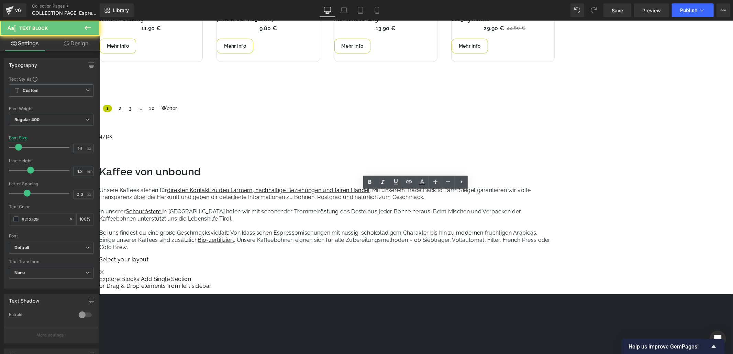
click at [383, 215] on p "In unserer Schaurösterei in [GEOGRAPHIC_DATA] holen wir mit schonender Trommelr…" at bounding box center [326, 215] width 455 height 14
drag, startPoint x: 387, startPoint y: 215, endPoint x: 312, endPoint y: 216, distance: 75.2
click at [312, 216] on p "In unserer Schaurösterei in [GEOGRAPHIC_DATA] holen wir mit schonender Trommelr…" at bounding box center [326, 215] width 455 height 14
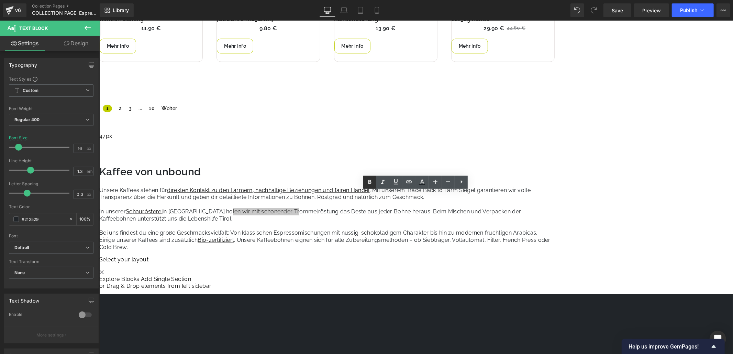
click at [367, 184] on icon at bounding box center [369, 182] width 8 height 8
drag, startPoint x: 254, startPoint y: 237, endPoint x: 322, endPoint y: 238, distance: 68.0
click at [322, 238] on p "Bei uns findest du eine große Geschmacksvielfalt: Von klassischen Espressomisch…" at bounding box center [326, 239] width 455 height 21
click at [366, 183] on icon at bounding box center [369, 182] width 8 height 8
click at [368, 227] on p at bounding box center [326, 226] width 455 height 7
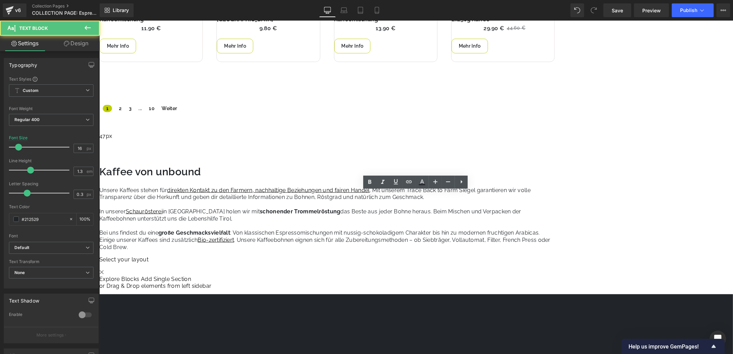
click at [486, 228] on p at bounding box center [326, 226] width 455 height 7
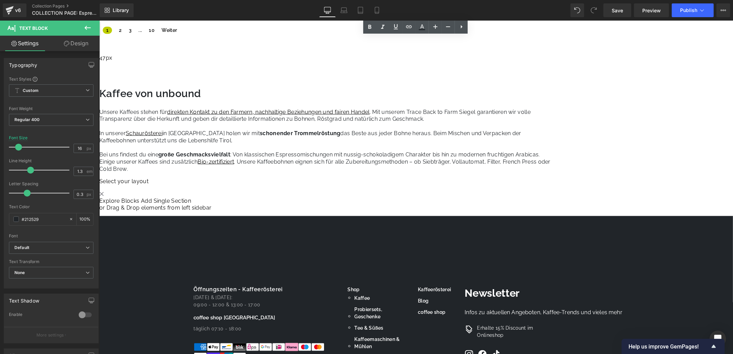
scroll to position [700, 0]
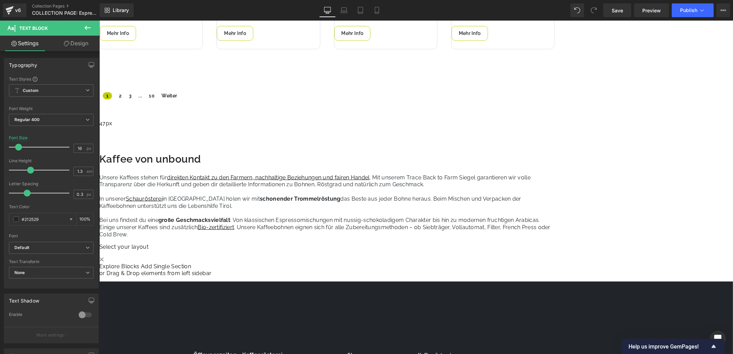
drag, startPoint x: 138, startPoint y: 130, endPoint x: 142, endPoint y: 130, distance: 3.8
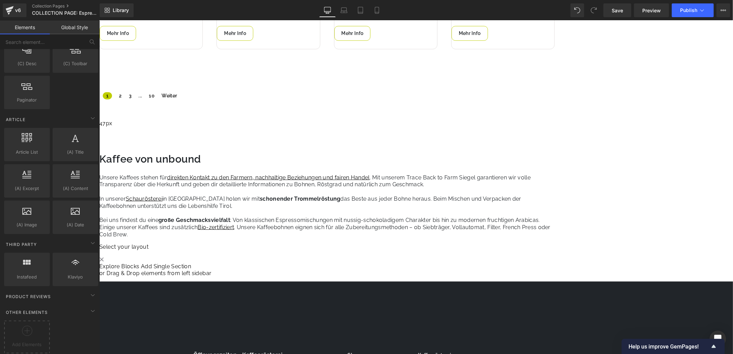
click at [305, 189] on p "Unsere Kaffees stehen für direkten Kontakt zu den Farmern, nachhaltige Beziehun…" at bounding box center [326, 184] width 455 height 21
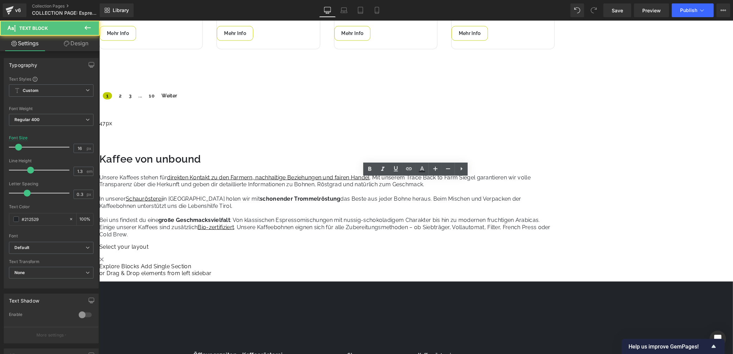
click at [287, 181] on u "direkten Kontakt zu den Farmern, nachhaltige Beziehungen und fairen Handel" at bounding box center [268, 177] width 202 height 7
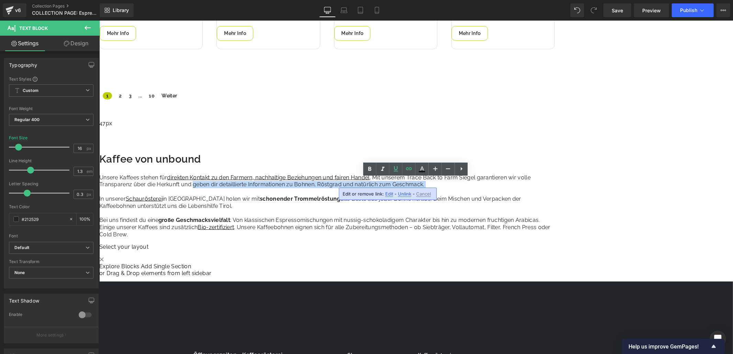
drag, startPoint x: 286, startPoint y: 189, endPoint x: 333, endPoint y: 197, distance: 48.2
click at [337, 195] on p "Unsere Kaffees stehen für direkten Kontakt zu den Farmern, nachhaltige Beziehun…" at bounding box center [326, 184] width 455 height 21
click at [296, 195] on p "Unsere Kaffees stehen für direkten Kontakt zu den Farmern, nachhaltige Beziehun…" at bounding box center [326, 184] width 455 height 21
drag, startPoint x: 286, startPoint y: 188, endPoint x: 379, endPoint y: 189, distance: 92.4
click at [379, 189] on p "Unsere Kaffees stehen für direkten Kontakt zu den Farmern, nachhaltige Beziehun…" at bounding box center [326, 184] width 455 height 21
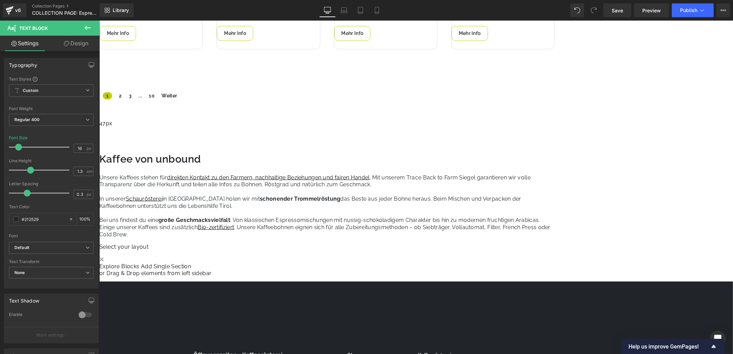
click at [403, 217] on p at bounding box center [326, 213] width 455 height 7
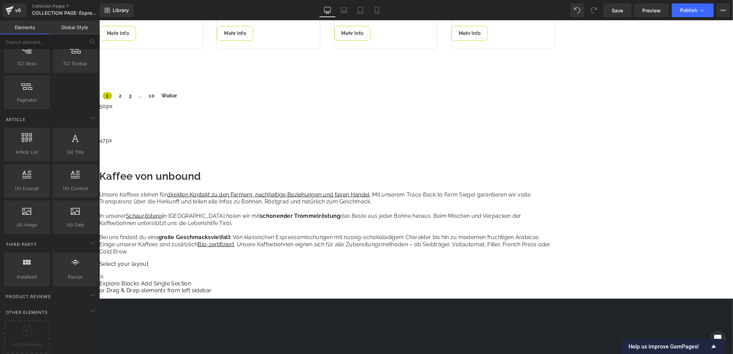
click at [99, 20] on span "Row" at bounding box center [99, 20] width 0 height 0
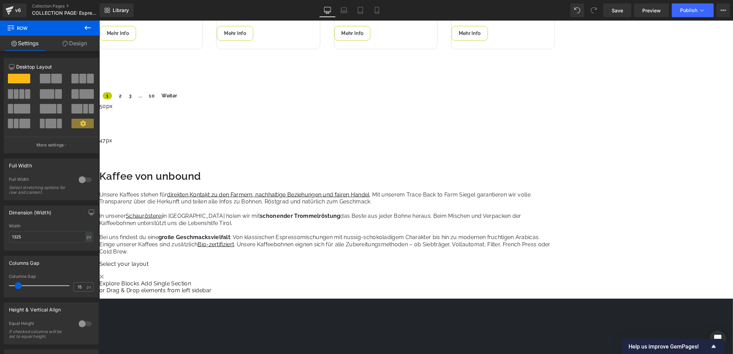
click at [72, 43] on link "Design" at bounding box center [75, 43] width 50 height 15
click at [0, 0] on div "Spacing" at bounding box center [0, 0] width 0 height 0
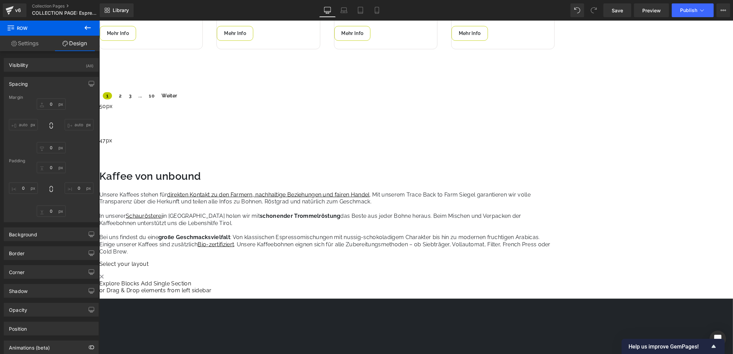
type input "0"
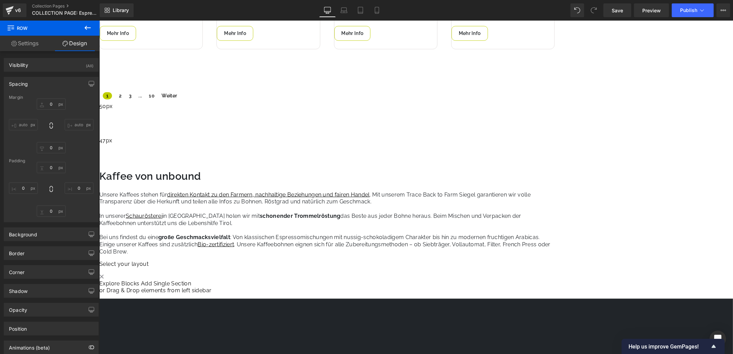
type input "0"
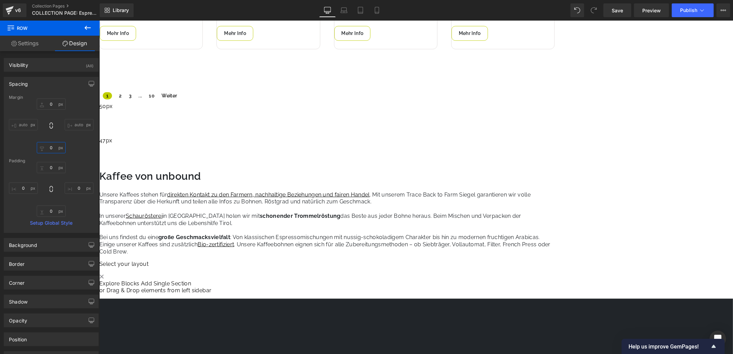
click at [54, 148] on input "0" at bounding box center [51, 147] width 29 height 11
click at [58, 148] on input "0" at bounding box center [51, 147] width 29 height 11
click at [53, 148] on input "0" at bounding box center [51, 147] width 29 height 11
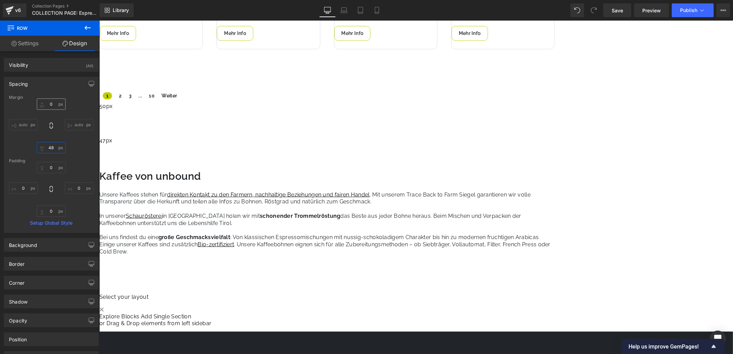
type input "48"
click at [52, 104] on input "0" at bounding box center [51, 104] width 29 height 11
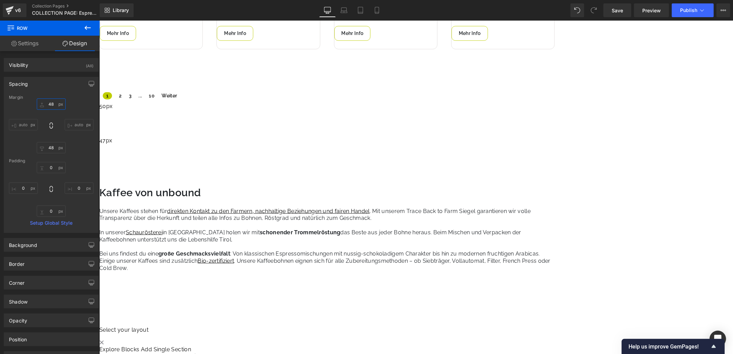
type input "48"
click at [83, 102] on div "48 48 auto auto 48 48 auto auto" at bounding box center [51, 126] width 84 height 55
click at [615, 8] on span "Save" at bounding box center [616, 10] width 11 height 7
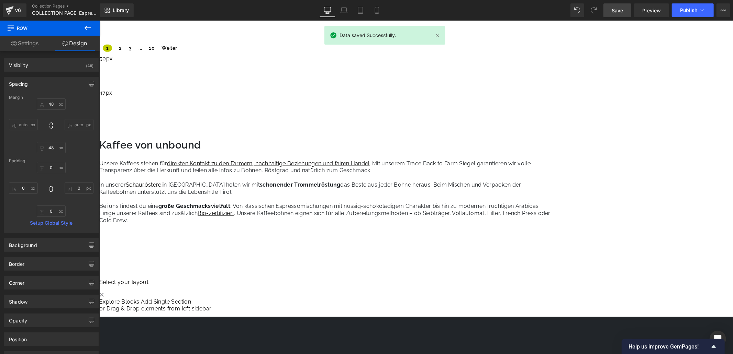
scroll to position [801, 0]
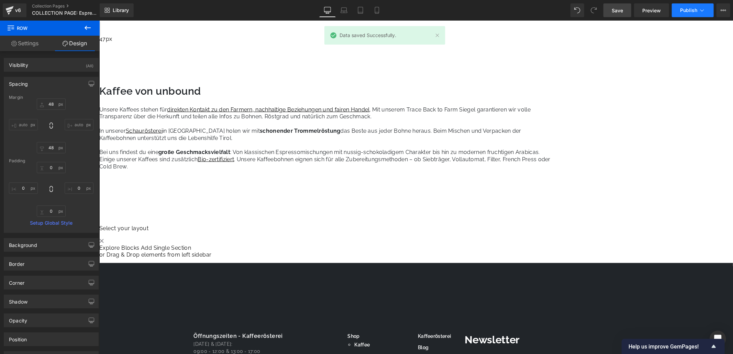
click at [687, 10] on span "Publish" at bounding box center [688, 10] width 17 height 5
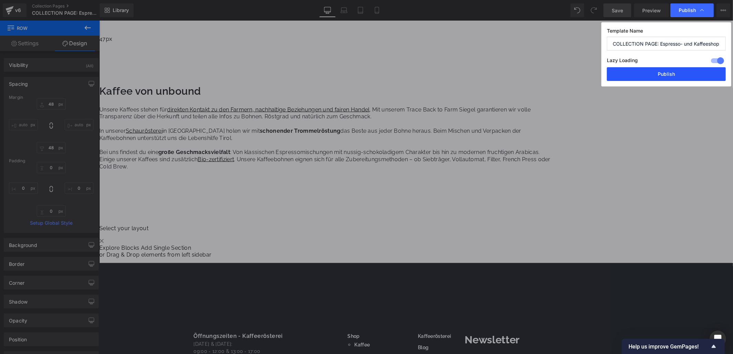
click at [659, 77] on button "Publish" at bounding box center [665, 74] width 119 height 14
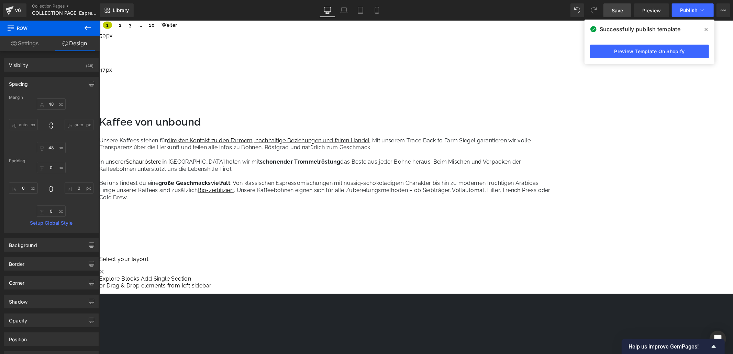
scroll to position [763, 0]
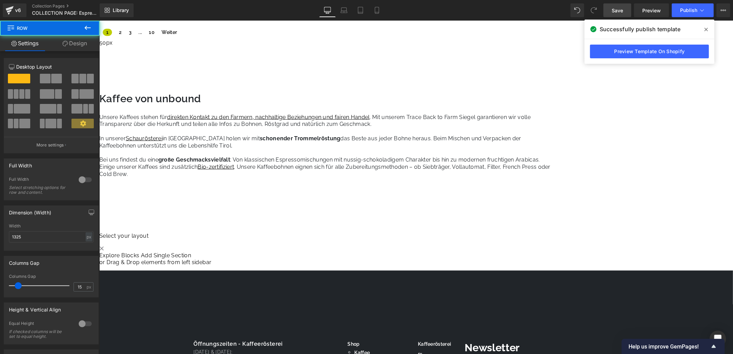
drag, startPoint x: 343, startPoint y: 94, endPoint x: 346, endPoint y: 44, distance: 50.3
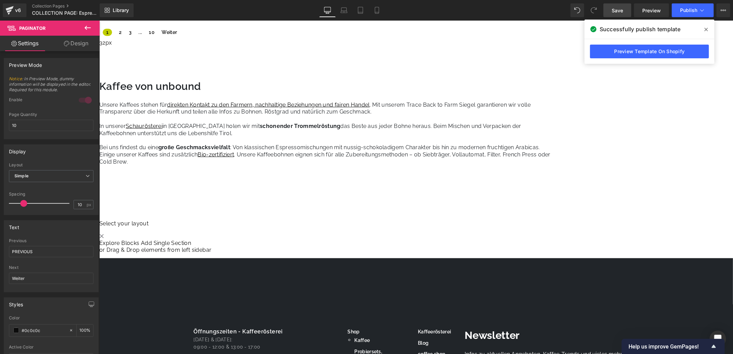
click at [337, 50] on div "32px" at bounding box center [326, 44] width 455 height 11
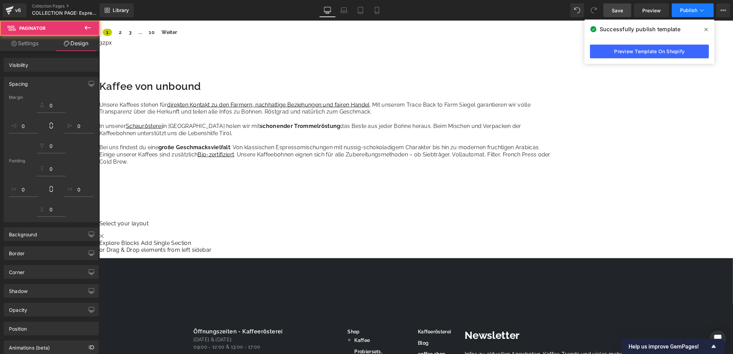
click at [692, 9] on span "Publish" at bounding box center [688, 10] width 17 height 5
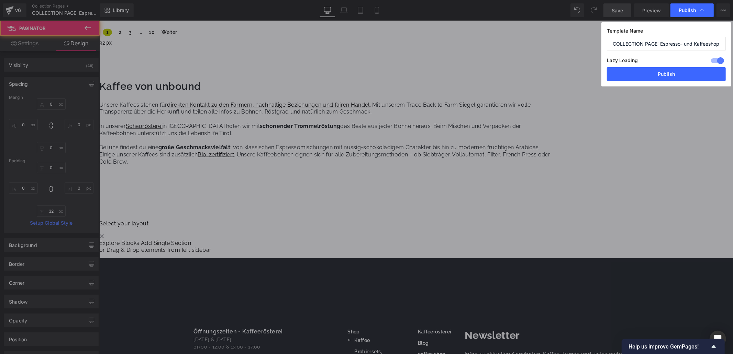
type input "0"
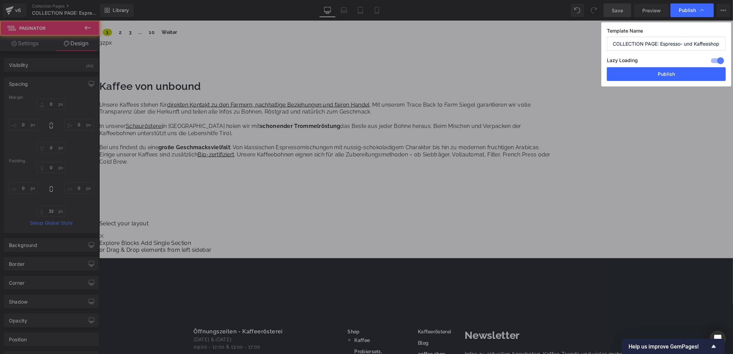
type input "0"
type input "32"
type input "0"
click at [660, 75] on button "Publish" at bounding box center [665, 74] width 119 height 14
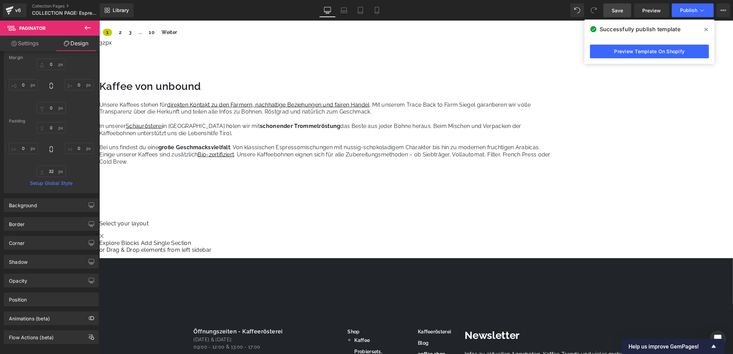
scroll to position [50, 0]
drag, startPoint x: 370, startPoint y: 5, endPoint x: 379, endPoint y: 13, distance: 11.7
click at [370, 5] on link "Mobile" at bounding box center [376, 10] width 16 height 14
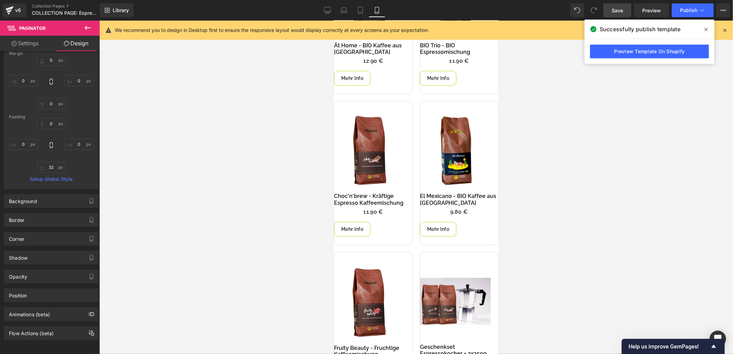
type input "0"
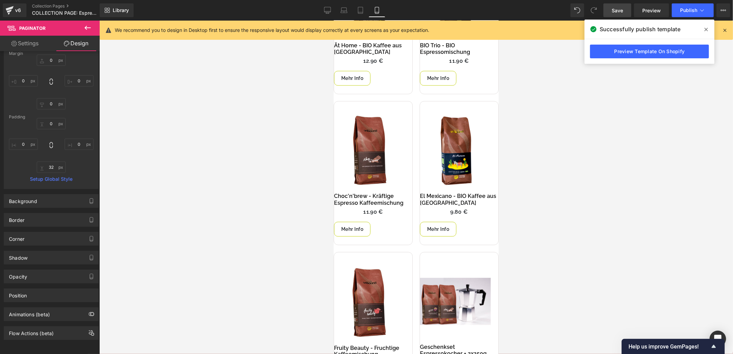
type input "0"
type input "32"
type input "0"
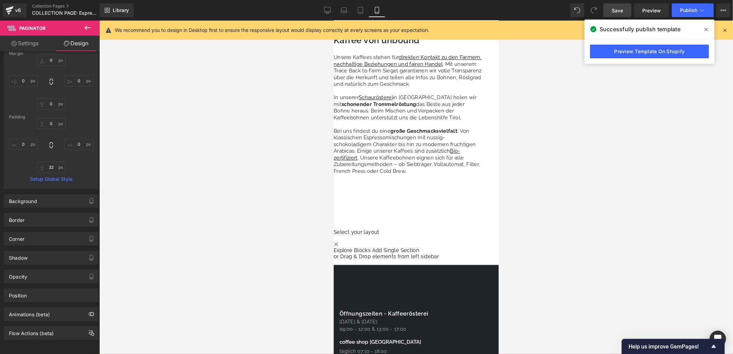
scroll to position [1223, 0]
click at [407, 96] on div "Kaffee von unbound Heading Unsere Kaffees stehen für direkten Kontakt zu den Fa…" at bounding box center [407, 104] width 148 height 142
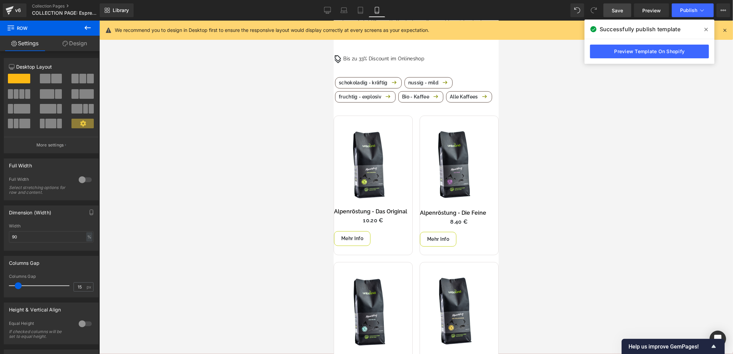
scroll to position [2, 0]
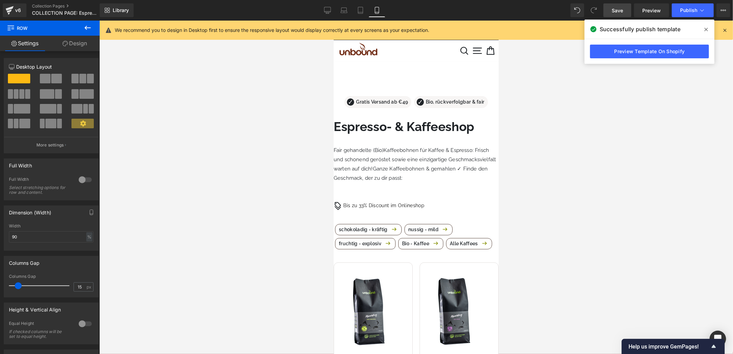
click at [337, 126] on div "Gratis Versand ab €49 Text Block Bio, rückverfolgbar & fair Text Block Row Espr…" at bounding box center [415, 152] width 165 height 116
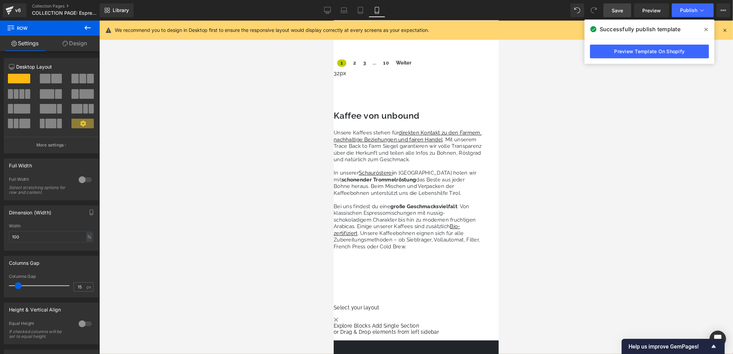
scroll to position [1147, 0]
click at [398, 173] on div "Kaffee von unbound Heading Unsere Kaffees stehen für direkten Kontakt zu den Fa…" at bounding box center [407, 180] width 148 height 142
click at [39, 234] on input "90" at bounding box center [51, 236] width 84 height 11
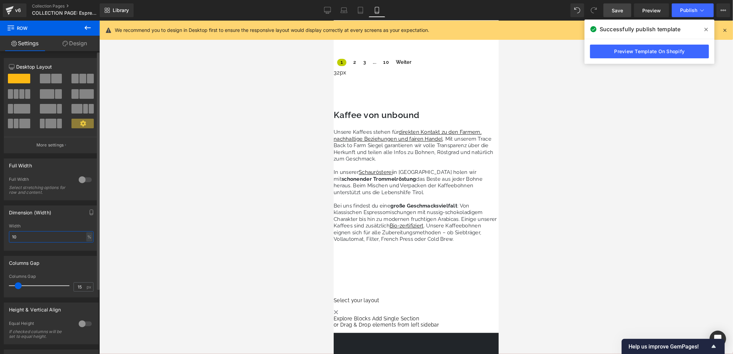
type input "1"
type input "95"
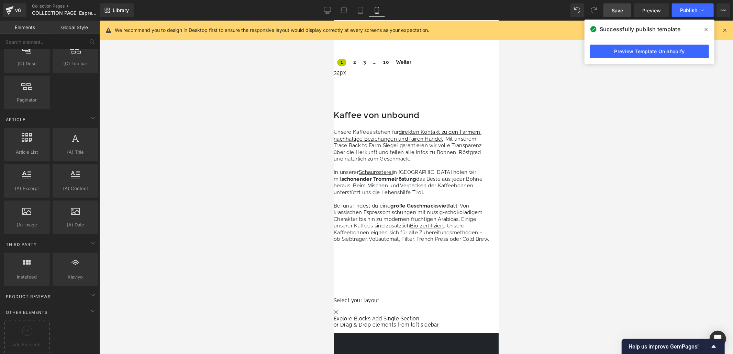
click at [512, 182] on div at bounding box center [415, 188] width 633 height 334
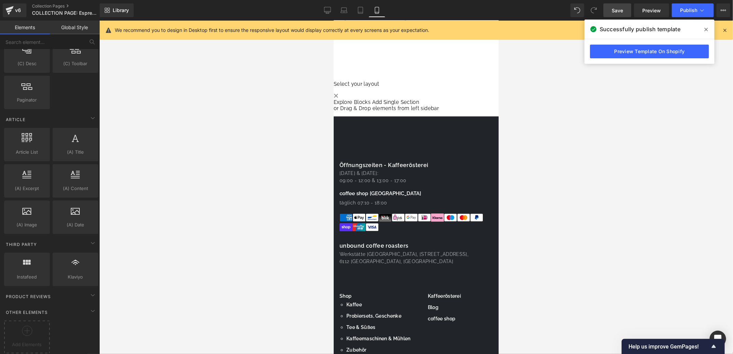
scroll to position [1376, 0]
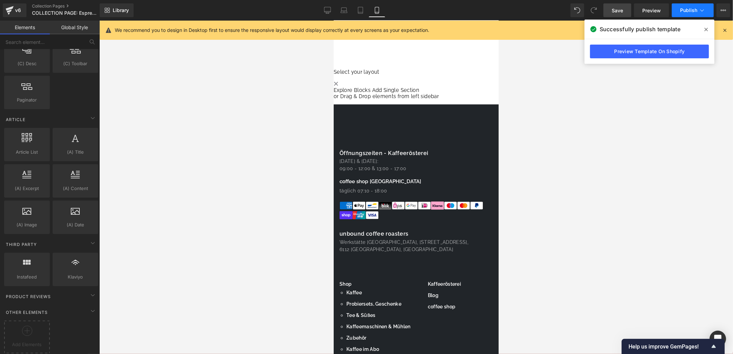
click at [678, 10] on button "Publish" at bounding box center [692, 10] width 42 height 14
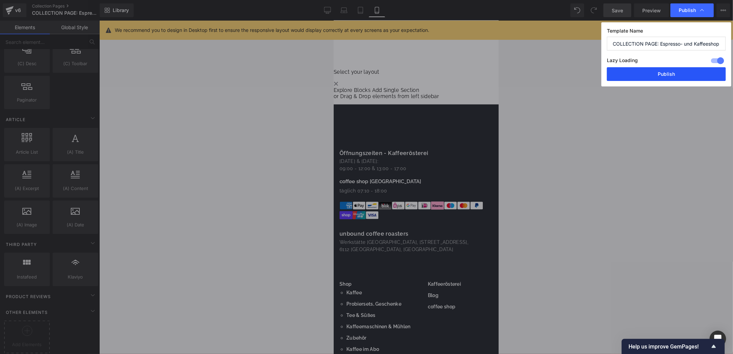
click at [643, 76] on button "Publish" at bounding box center [665, 74] width 119 height 14
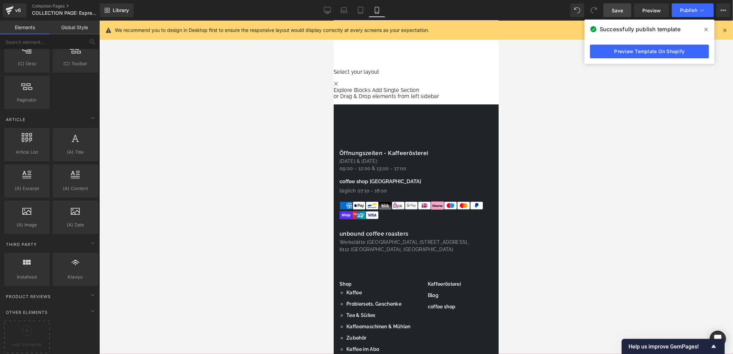
click at [706, 26] on span at bounding box center [705, 29] width 11 height 11
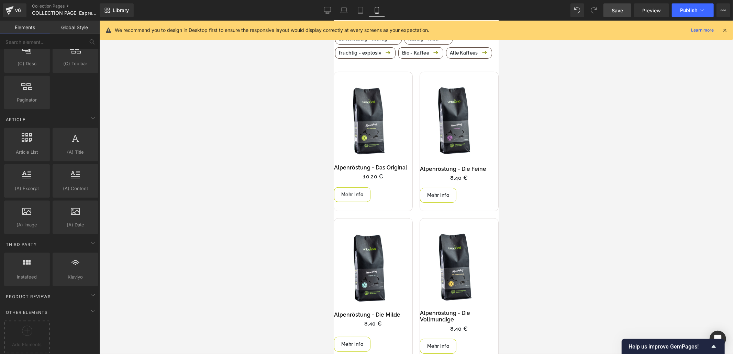
scroll to position [0, 0]
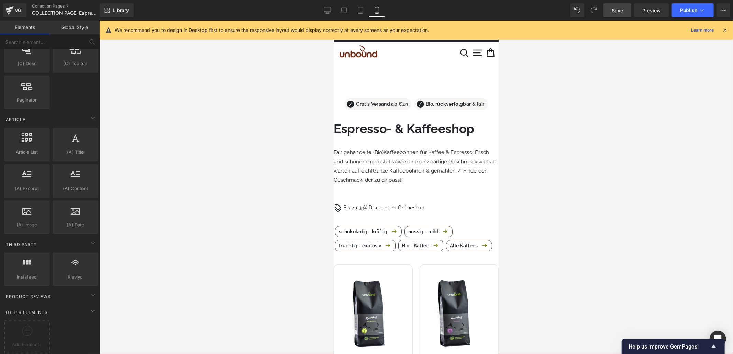
click at [333, 20] on span "Collection Desc" at bounding box center [333, 20] width 0 height 0
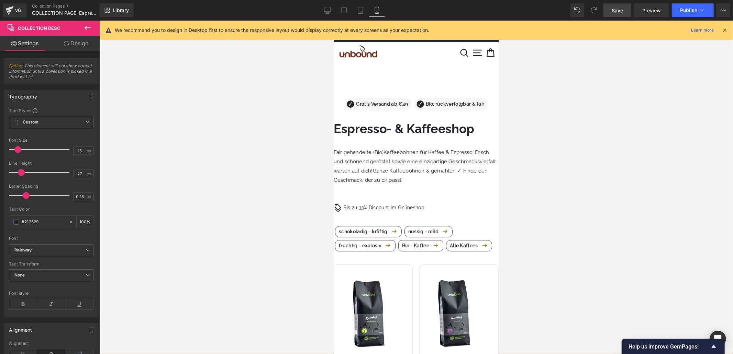
click at [407, 170] on p "Fair gehandelte (Bio)Kaffeebohnen für Kaffee & Espresso: Frisch und schonend ge…" at bounding box center [415, 166] width 165 height 37
click at [424, 71] on div "Liquid" at bounding box center [415, 71] width 165 height 0
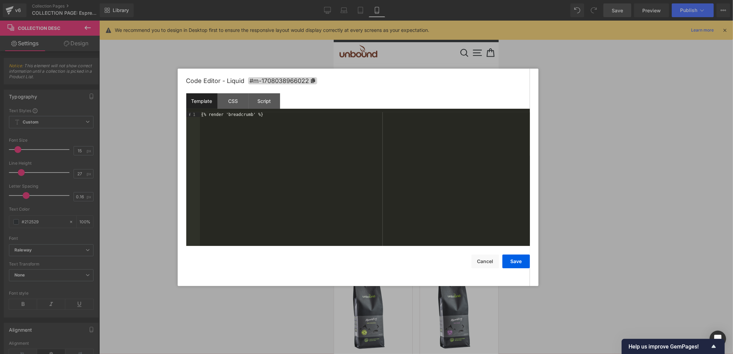
click at [600, 167] on div at bounding box center [366, 177] width 733 height 354
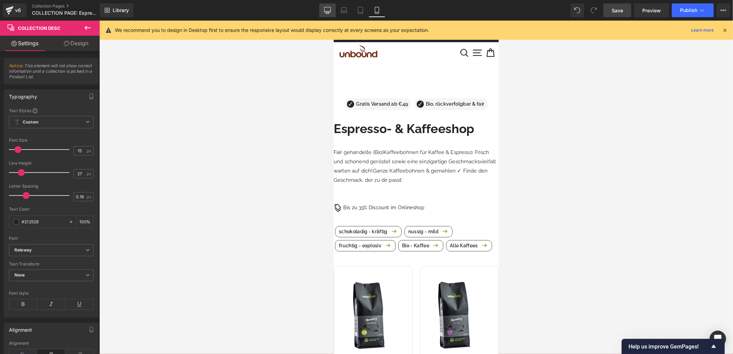
drag, startPoint x: 328, startPoint y: 8, endPoint x: 336, endPoint y: 9, distance: 7.9
click at [329, 8] on icon at bounding box center [327, 10] width 7 height 7
type input "18"
type input "100"
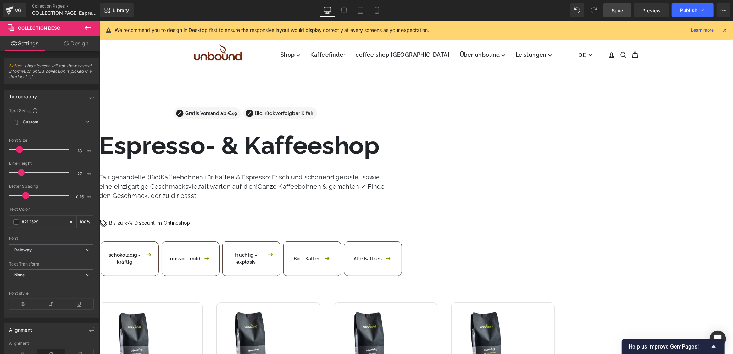
scroll to position [23, 0]
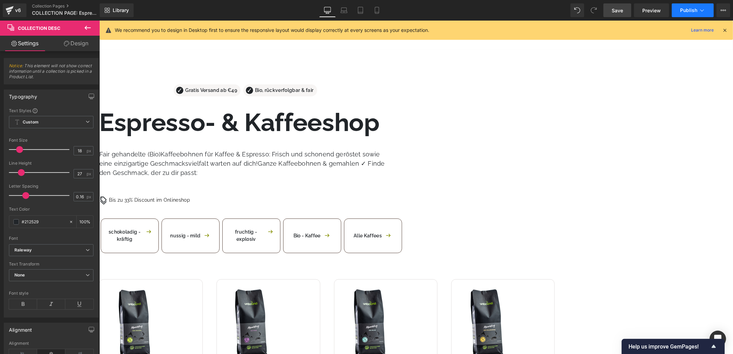
click at [678, 5] on button "Publish" at bounding box center [692, 10] width 42 height 14
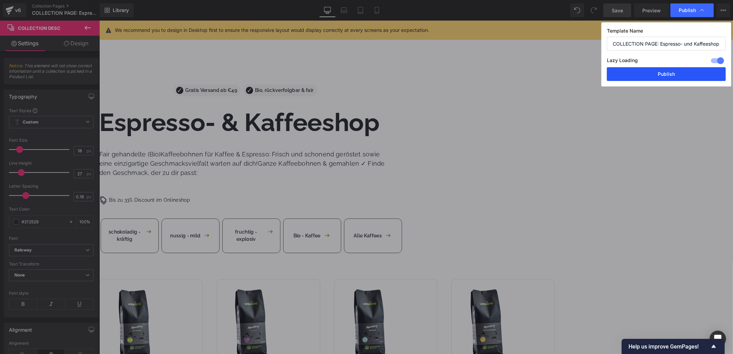
click at [650, 75] on button "Publish" at bounding box center [665, 74] width 119 height 14
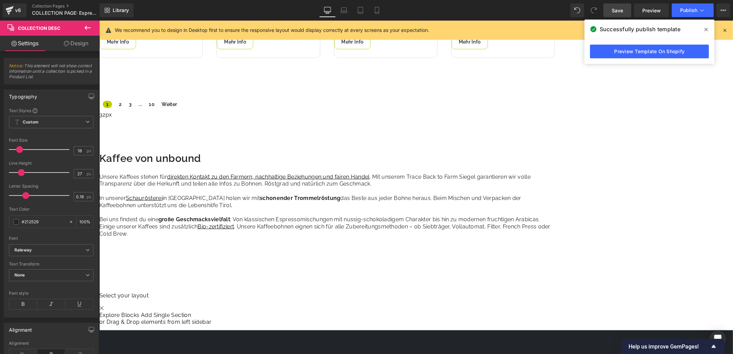
scroll to position [672, 0]
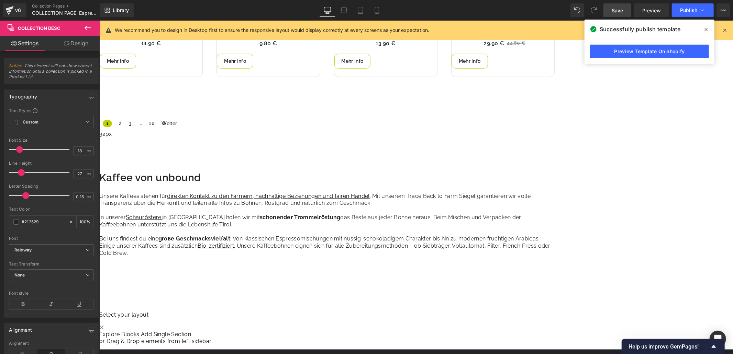
click at [99, 20] on icon at bounding box center [99, 20] width 0 height 0
click at [99, 20] on link at bounding box center [99, 20] width 0 height 0
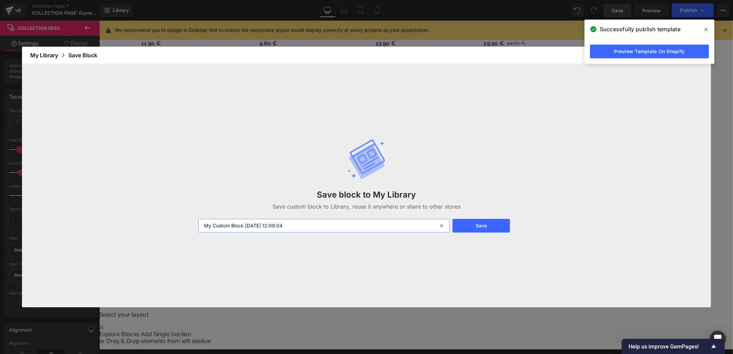
click at [287, 220] on input "My Custom Block [DATE] 12:09:04" at bounding box center [323, 226] width 251 height 14
type input "V"
type input "Collection_Bottom Description"
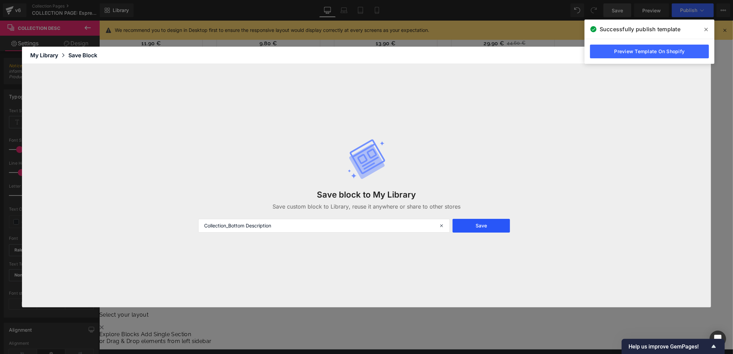
click at [469, 222] on button "Save" at bounding box center [480, 226] width 57 height 14
